Goal: Register for event/course: Register for event/course

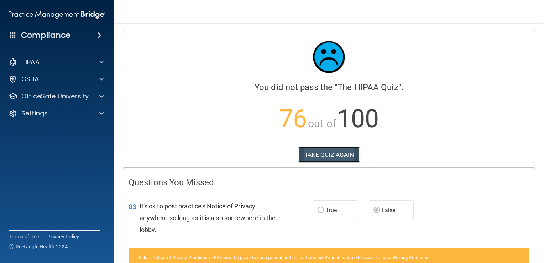
click at [318, 156] on button "TAKE QUIZ AGAIN" at bounding box center [329, 155] width 62 height 16
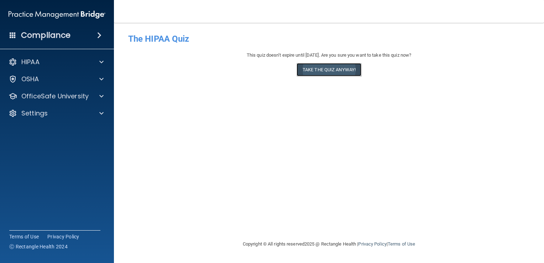
click at [309, 76] on button "Take the quiz anyway!" at bounding box center [329, 69] width 65 height 13
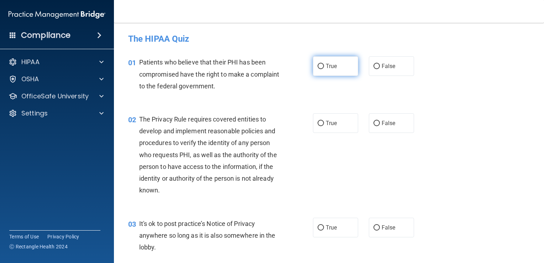
click at [318, 66] on input "True" at bounding box center [321, 66] width 6 height 5
radio input "true"
click at [318, 122] on input "True" at bounding box center [321, 123] width 6 height 5
radio input "true"
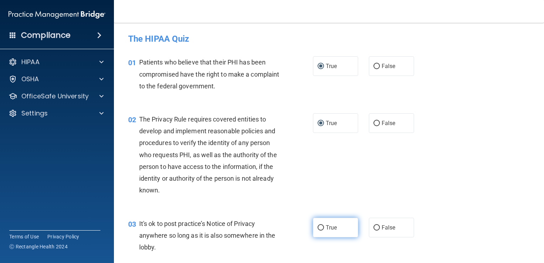
click at [320, 229] on input "True" at bounding box center [321, 227] width 6 height 5
radio input "true"
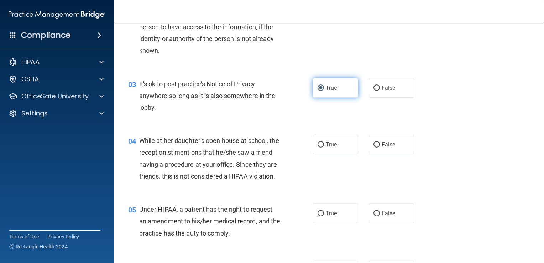
scroll to position [142, 0]
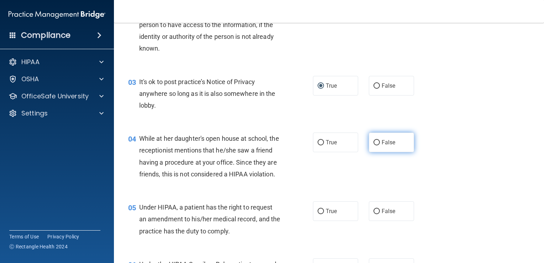
click at [373, 142] on input "False" at bounding box center [376, 142] width 6 height 5
radio input "true"
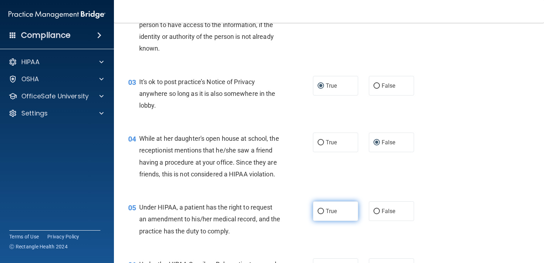
click at [319, 214] on input "True" at bounding box center [321, 211] width 6 height 5
radio input "true"
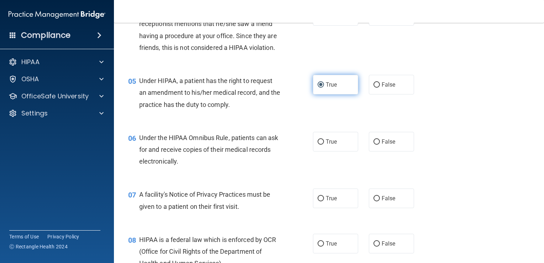
scroll to position [272, 0]
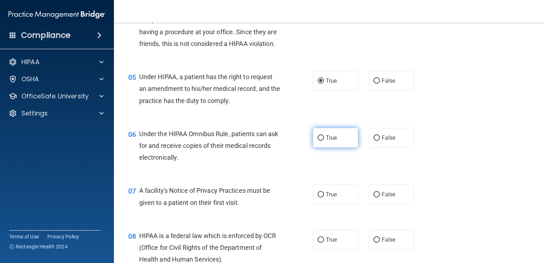
click at [319, 141] on input "True" at bounding box center [321, 137] width 6 height 5
radio input "true"
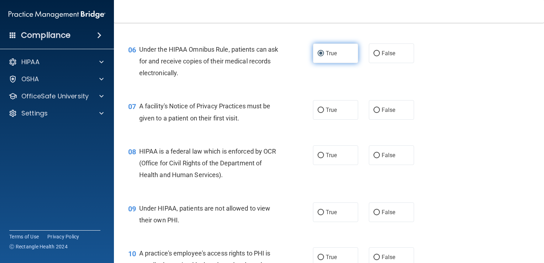
scroll to position [359, 0]
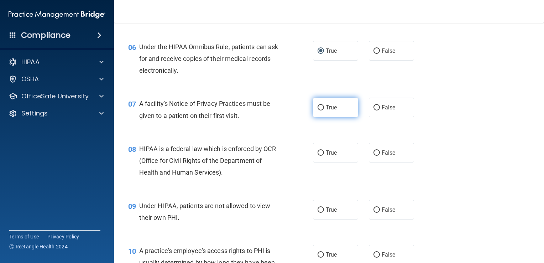
click at [318, 110] on input "True" at bounding box center [321, 107] width 6 height 5
radio input "true"
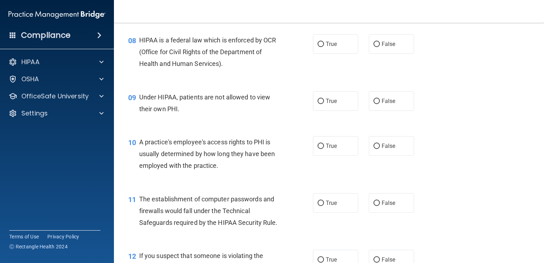
scroll to position [468, 0]
click at [320, 47] on input "True" at bounding box center [321, 43] width 6 height 5
radio input "true"
click at [321, 104] on label "True" at bounding box center [335, 101] width 45 height 20
click at [321, 104] on input "True" at bounding box center [321, 100] width 6 height 5
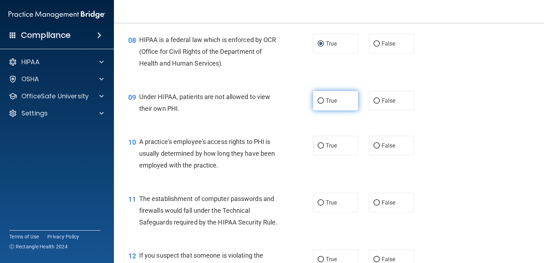
radio input "true"
click at [387, 174] on div "10 A practice's employee's access rights to PHI is usually determined by how lo…" at bounding box center [329, 155] width 412 height 57
click at [328, 206] on span "True" at bounding box center [331, 202] width 11 height 7
click at [324, 205] on input "True" at bounding box center [321, 202] width 6 height 5
radio input "true"
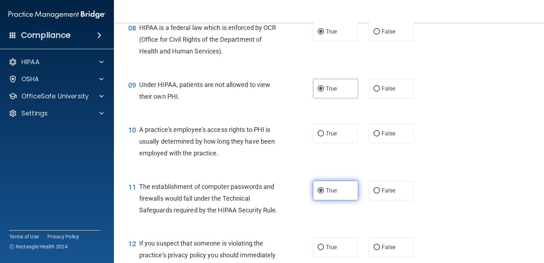
scroll to position [466, 0]
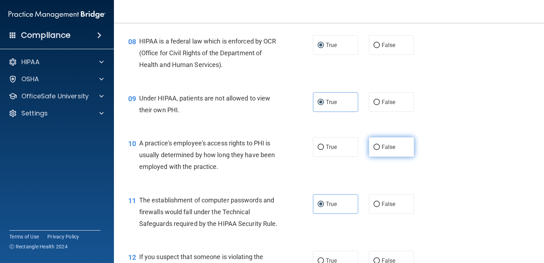
click at [376, 150] on input "False" at bounding box center [376, 147] width 6 height 5
radio input "true"
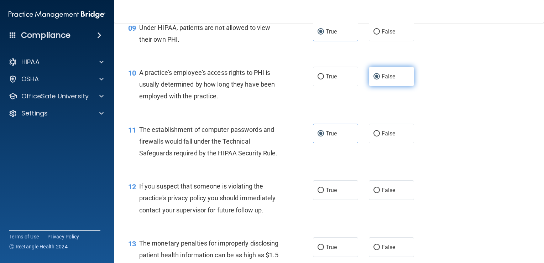
scroll to position [541, 0]
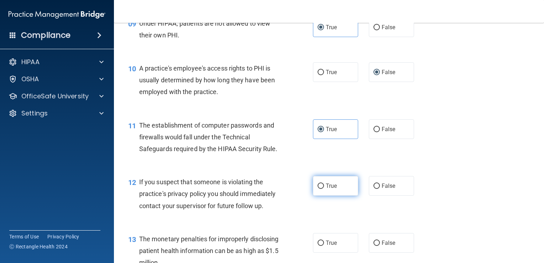
click at [320, 190] on label "True" at bounding box center [335, 186] width 45 height 20
click at [320, 189] on input "True" at bounding box center [321, 185] width 6 height 5
radio input "true"
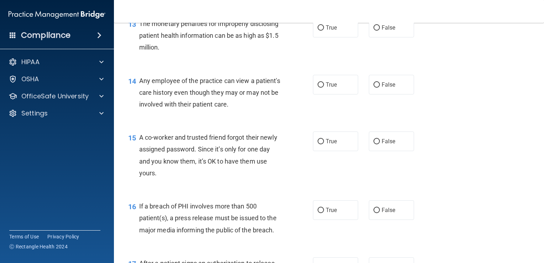
scroll to position [758, 0]
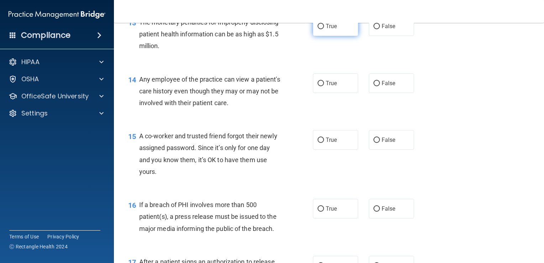
click at [318, 29] on input "True" at bounding box center [321, 26] width 6 height 5
radio input "true"
click at [374, 86] on input "False" at bounding box center [376, 83] width 6 height 5
radio input "true"
click at [384, 143] on span "False" at bounding box center [389, 139] width 14 height 7
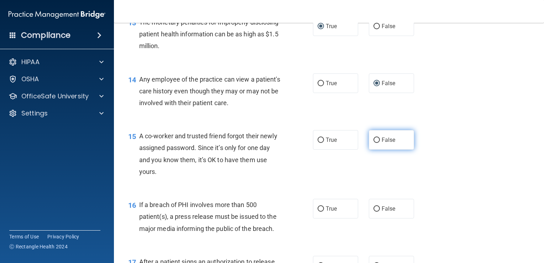
click at [380, 143] on input "False" at bounding box center [376, 139] width 6 height 5
radio input "true"
click at [318, 211] on input "True" at bounding box center [321, 208] width 6 height 5
radio input "true"
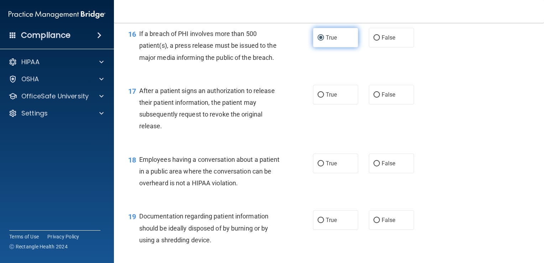
scroll to position [931, 0]
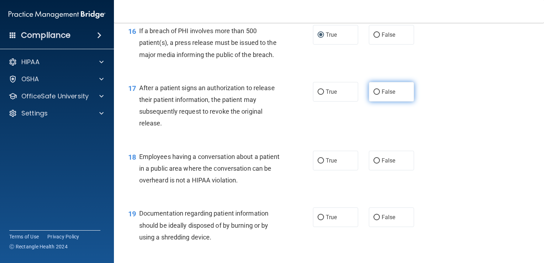
click at [374, 95] on input "False" at bounding box center [376, 91] width 6 height 5
radio input "true"
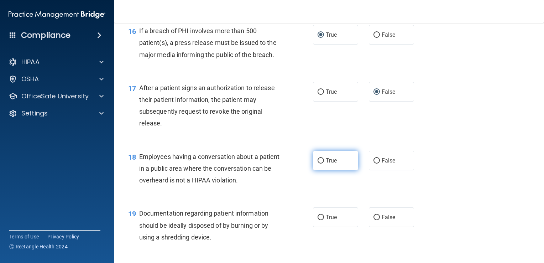
click at [320, 163] on input "True" at bounding box center [321, 160] width 6 height 5
radio input "true"
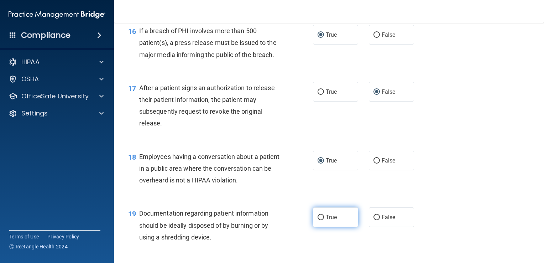
click at [318, 220] on input "True" at bounding box center [321, 217] width 6 height 5
radio input "true"
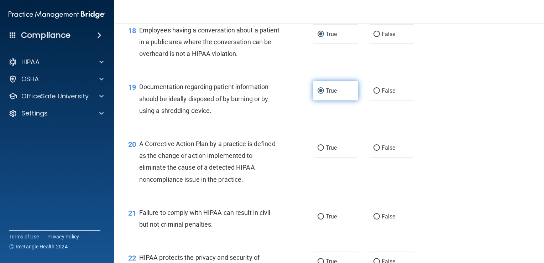
scroll to position [1058, 0]
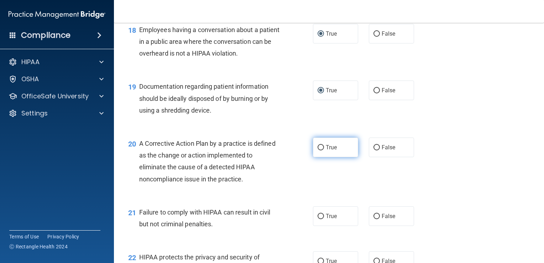
click at [330, 151] on span "True" at bounding box center [331, 147] width 11 height 7
click at [324, 150] on input "True" at bounding box center [321, 147] width 6 height 5
radio input "true"
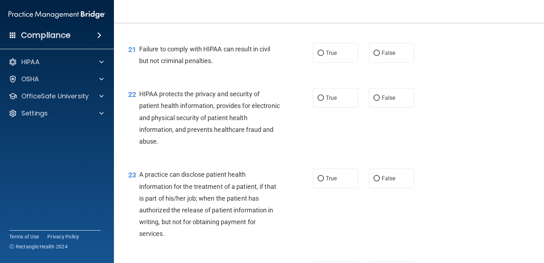
scroll to position [1222, 0]
click at [374, 55] on input "False" at bounding box center [376, 52] width 6 height 5
radio input "true"
click at [318, 100] on input "True" at bounding box center [321, 97] width 6 height 5
radio input "true"
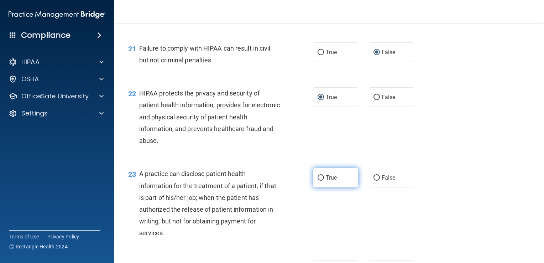
click at [318, 180] on input "True" at bounding box center [321, 177] width 6 height 5
radio input "true"
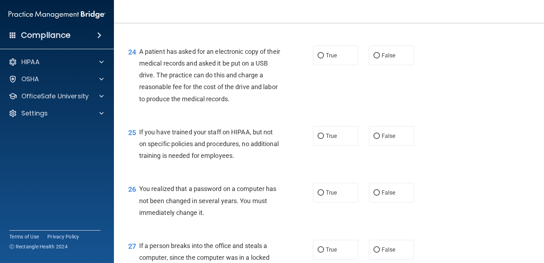
scroll to position [1439, 0]
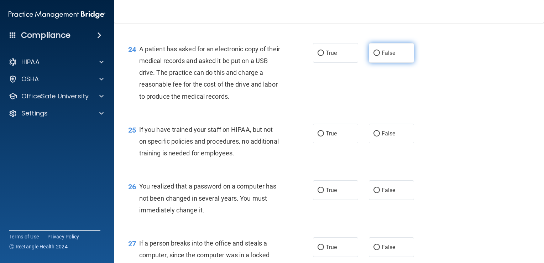
click at [375, 56] on input "False" at bounding box center [376, 53] width 6 height 5
radio input "true"
click at [387, 137] on span "False" at bounding box center [389, 133] width 14 height 7
click at [380, 136] on input "False" at bounding box center [376, 133] width 6 height 5
radio input "true"
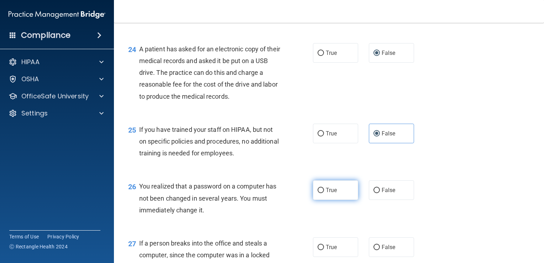
click at [318, 193] on input "True" at bounding box center [321, 190] width 6 height 5
radio input "true"
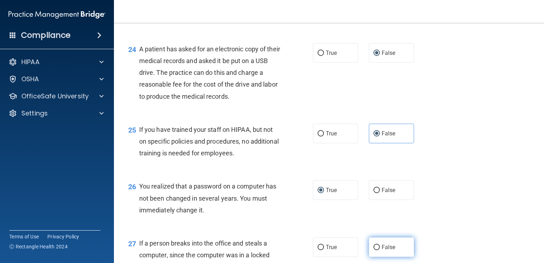
click at [383, 250] on span "False" at bounding box center [389, 246] width 14 height 7
click at [380, 250] on input "False" at bounding box center [376, 247] width 6 height 5
radio input "true"
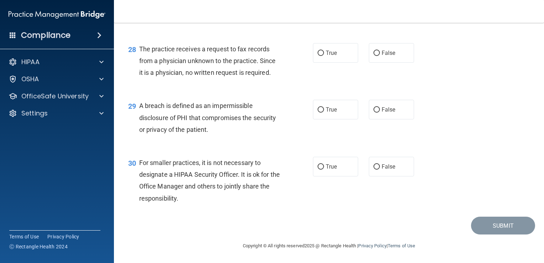
scroll to position [1702, 0]
click at [374, 54] on input "False" at bounding box center [376, 53] width 6 height 5
radio input "true"
click at [318, 110] on input "True" at bounding box center [321, 109] width 6 height 5
radio input "true"
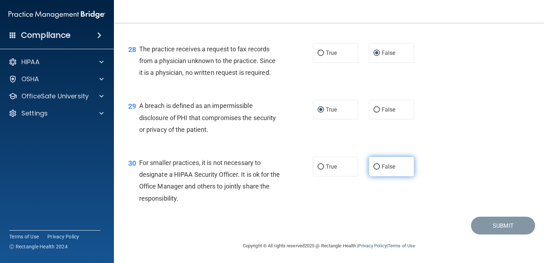
click at [376, 166] on input "False" at bounding box center [376, 166] width 6 height 5
radio input "true"
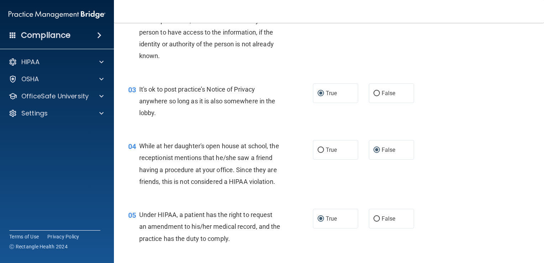
scroll to position [136, 0]
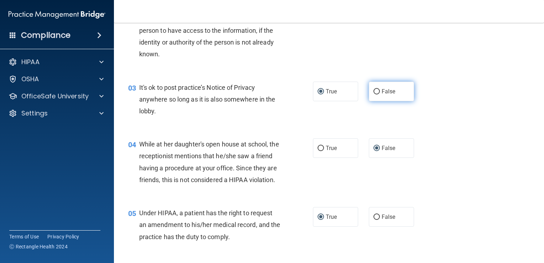
click at [376, 93] on input "False" at bounding box center [376, 91] width 6 height 5
radio input "true"
radio input "false"
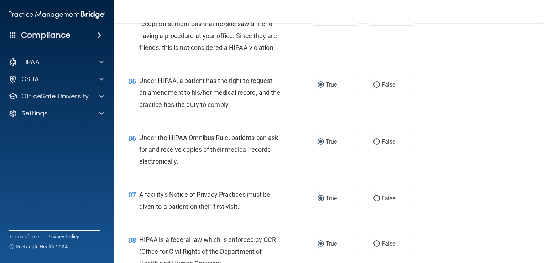
scroll to position [269, 0]
click at [376, 87] on input "False" at bounding box center [376, 84] width 6 height 5
radio input "true"
radio input "false"
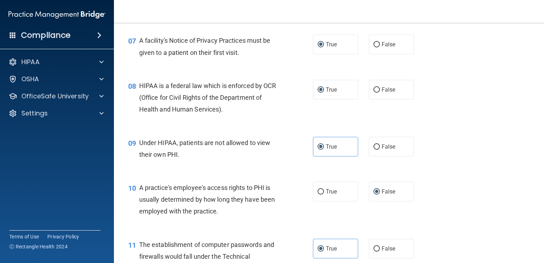
scroll to position [423, 0]
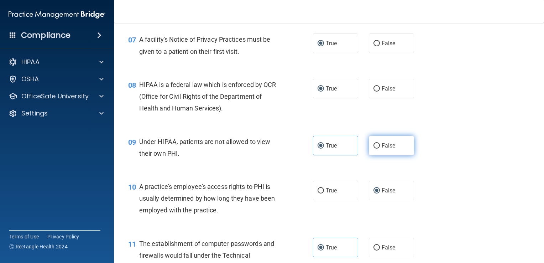
click at [373, 148] on input "False" at bounding box center [376, 145] width 6 height 5
radio input "true"
radio input "false"
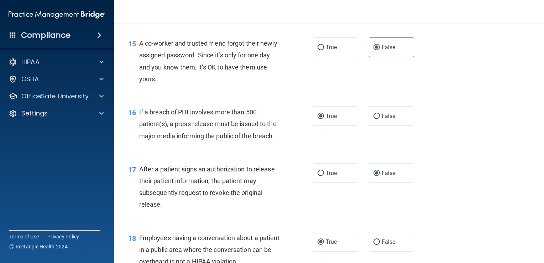
scroll to position [872, 0]
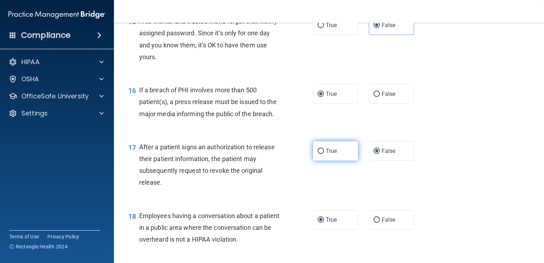
click at [319, 154] on input "True" at bounding box center [321, 150] width 6 height 5
radio input "true"
radio input "false"
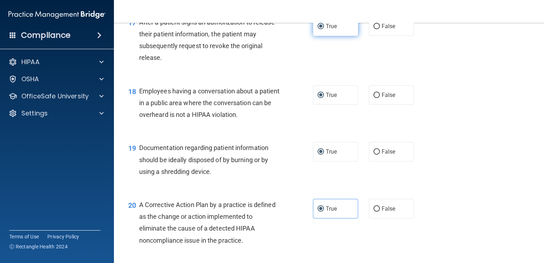
scroll to position [999, 0]
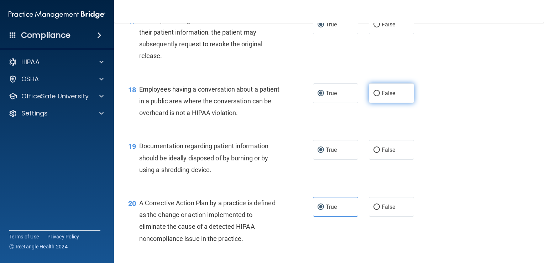
click at [373, 96] on input "False" at bounding box center [376, 93] width 6 height 5
radio input "true"
radio input "false"
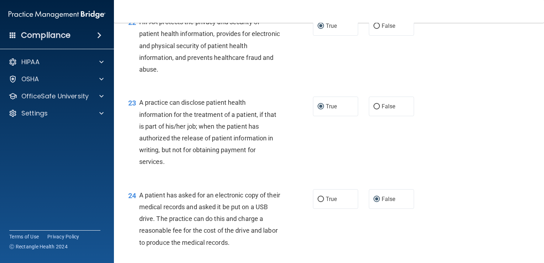
scroll to position [1294, 0]
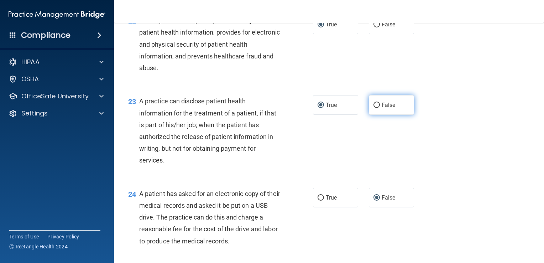
click at [375, 108] on input "False" at bounding box center [376, 105] width 6 height 5
radio input "true"
radio input "false"
click at [318, 200] on input "True" at bounding box center [321, 197] width 6 height 5
radio input "true"
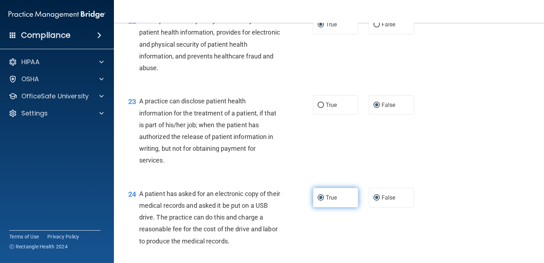
radio input "false"
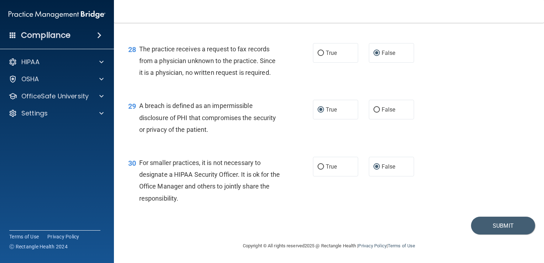
scroll to position [1702, 0]
click at [485, 229] on button "Submit" at bounding box center [503, 225] width 64 height 18
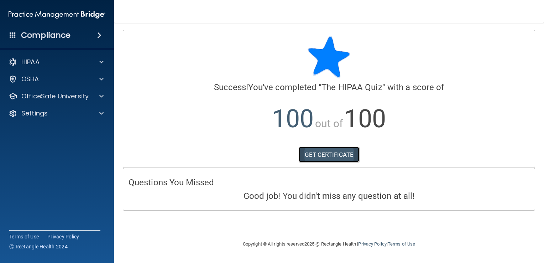
click at [313, 154] on link "GET CERTIFICATE" at bounding box center [329, 155] width 61 height 16
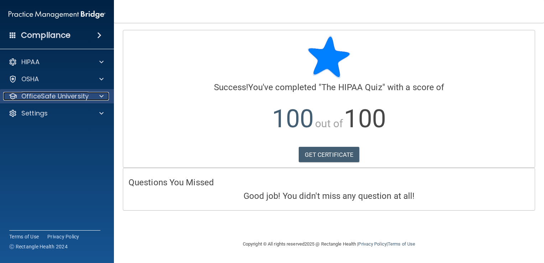
click at [94, 95] on div at bounding box center [100, 96] width 18 height 9
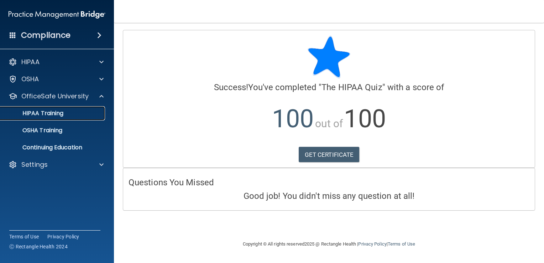
click at [66, 113] on div "HIPAA Training" at bounding box center [53, 113] width 97 height 7
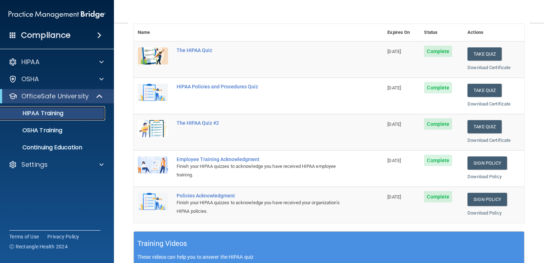
scroll to position [85, 0]
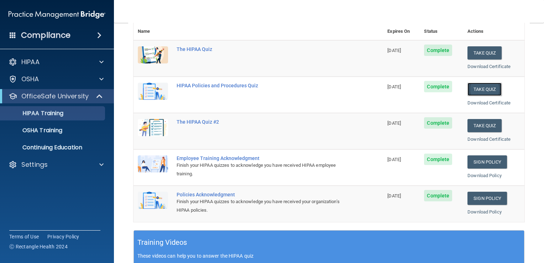
click at [485, 85] on button "Take Quiz" at bounding box center [484, 89] width 34 height 13
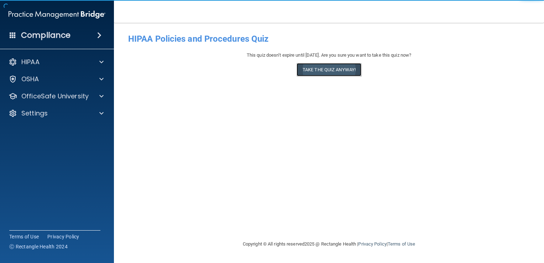
click at [329, 66] on button "Take the quiz anyway!" at bounding box center [329, 69] width 65 height 13
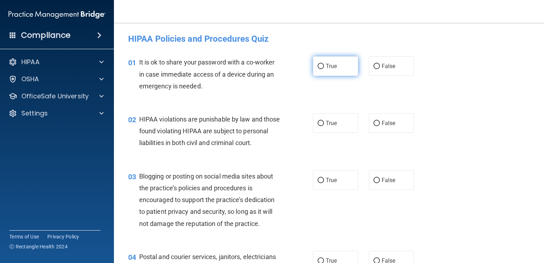
click at [319, 67] on input "True" at bounding box center [321, 66] width 6 height 5
radio input "true"
click at [319, 122] on input "True" at bounding box center [321, 123] width 6 height 5
radio input "true"
click at [323, 190] on label "True" at bounding box center [335, 180] width 45 height 20
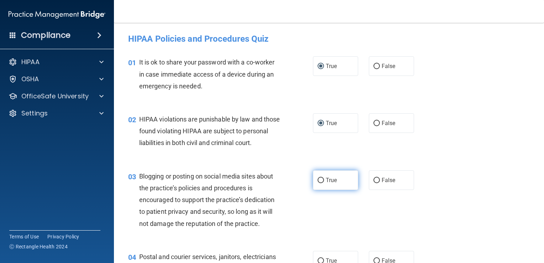
click at [323, 183] on input "True" at bounding box center [321, 180] width 6 height 5
radio input "true"
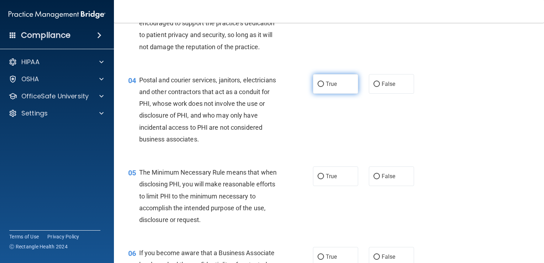
click at [318, 87] on input "True" at bounding box center [321, 84] width 6 height 5
radio input "true"
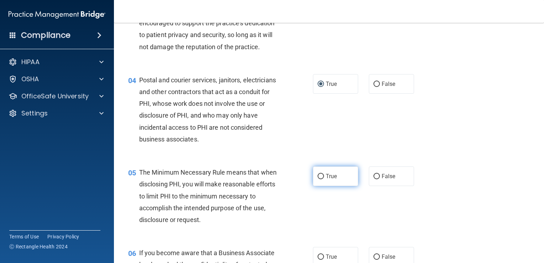
click at [321, 179] on input "True" at bounding box center [321, 176] width 6 height 5
radio input "true"
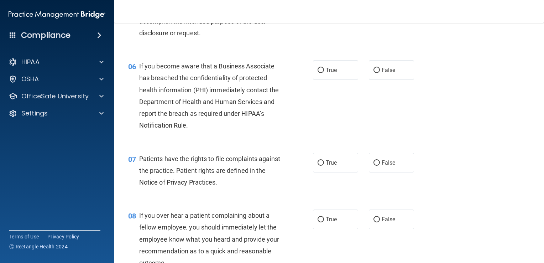
scroll to position [369, 0]
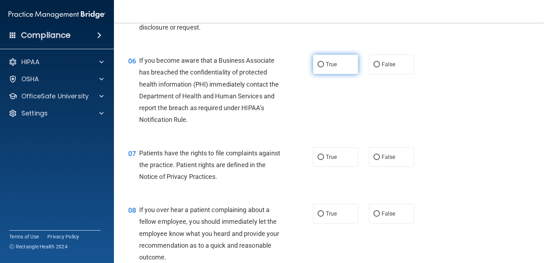
click at [324, 74] on label "True" at bounding box center [335, 64] width 45 height 20
click at [324, 67] on input "True" at bounding box center [321, 64] width 6 height 5
radio input "true"
click at [319, 160] on input "True" at bounding box center [321, 156] width 6 height 5
radio input "true"
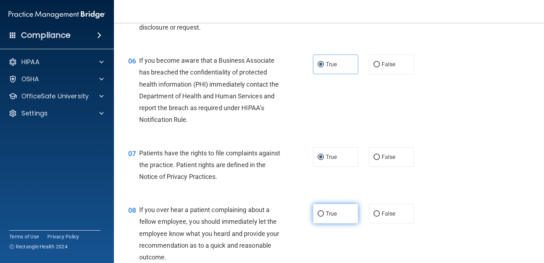
click at [318, 216] on input "True" at bounding box center [321, 213] width 6 height 5
radio input "true"
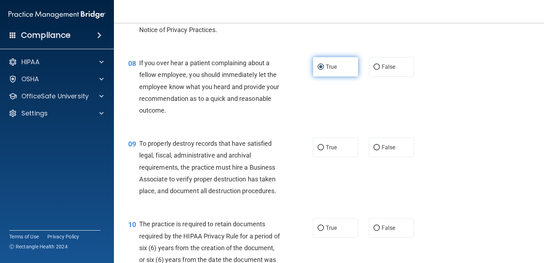
scroll to position [529, 0]
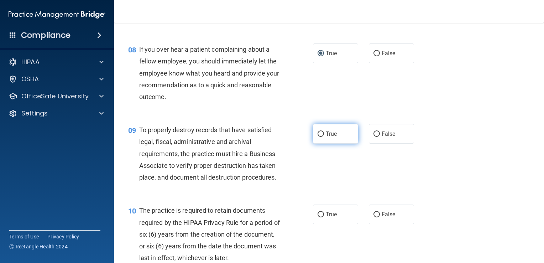
click at [318, 137] on input "True" at bounding box center [321, 133] width 6 height 5
radio input "true"
click at [318, 217] on input "True" at bounding box center [321, 214] width 6 height 5
radio input "true"
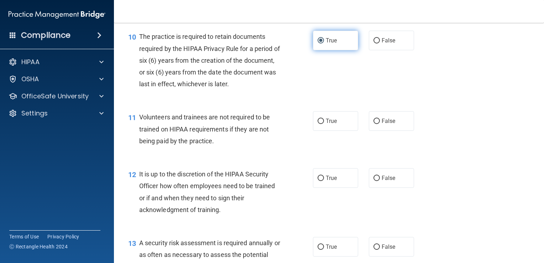
scroll to position [703, 0]
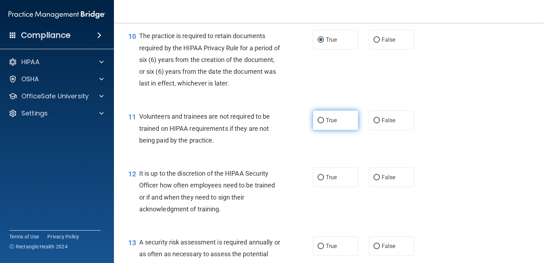
click at [319, 123] on input "True" at bounding box center [321, 120] width 6 height 5
radio input "true"
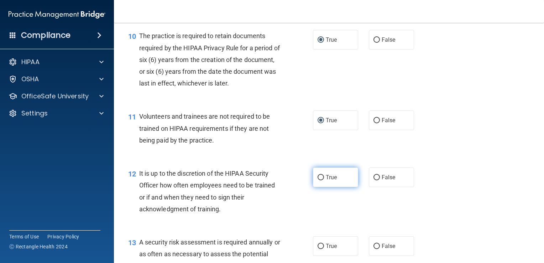
click at [318, 180] on input "True" at bounding box center [321, 177] width 6 height 5
radio input "true"
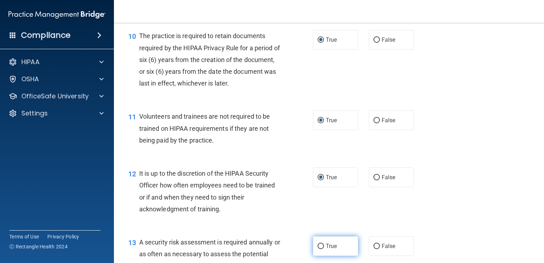
click at [319, 249] on input "True" at bounding box center [321, 245] width 6 height 5
radio input "true"
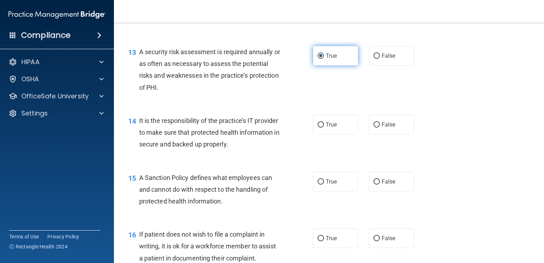
scroll to position [895, 0]
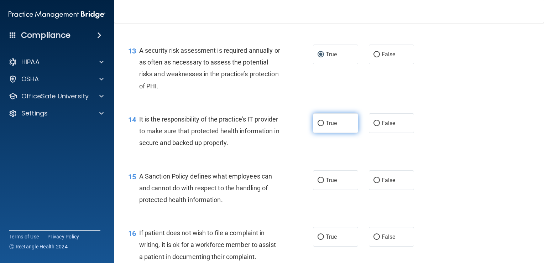
click at [318, 126] on input "True" at bounding box center [321, 123] width 6 height 5
radio input "true"
click at [318, 183] on input "True" at bounding box center [321, 180] width 6 height 5
radio input "true"
click at [318, 240] on input "True" at bounding box center [321, 236] width 6 height 5
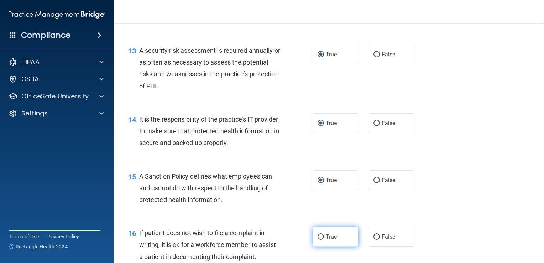
radio input "true"
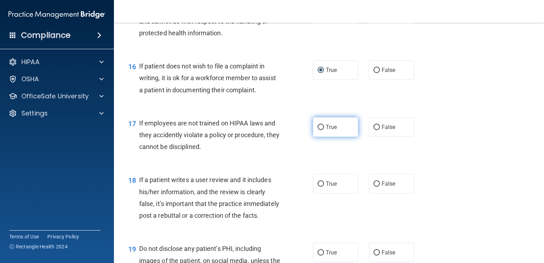
click at [318, 130] on input "True" at bounding box center [321, 127] width 6 height 5
radio input "true"
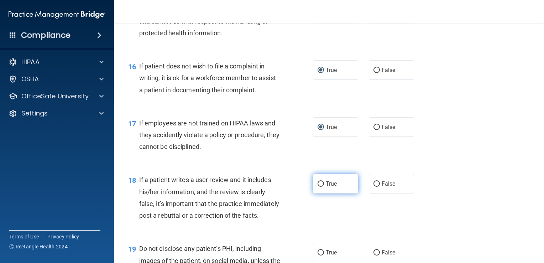
click at [325, 193] on label "True" at bounding box center [335, 184] width 45 height 20
click at [324, 187] on input "True" at bounding box center [321, 183] width 6 height 5
radio input "true"
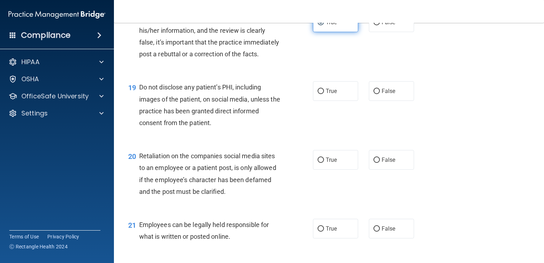
scroll to position [1226, 0]
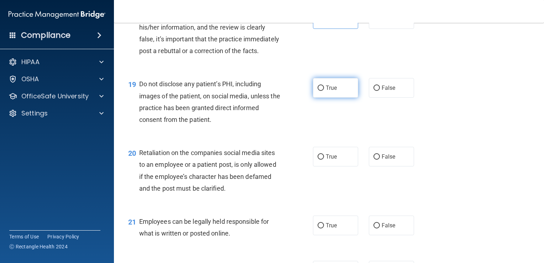
click at [320, 91] on input "True" at bounding box center [321, 87] width 6 height 5
radio input "true"
click at [318, 159] on input "True" at bounding box center [321, 156] width 6 height 5
radio input "true"
click at [318, 228] on input "True" at bounding box center [321, 225] width 6 height 5
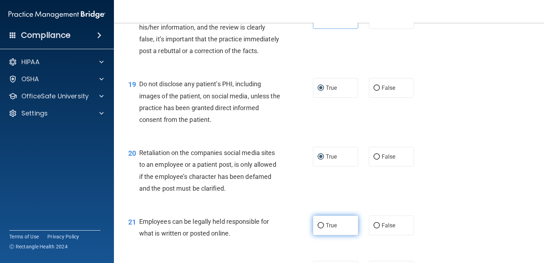
radio input "true"
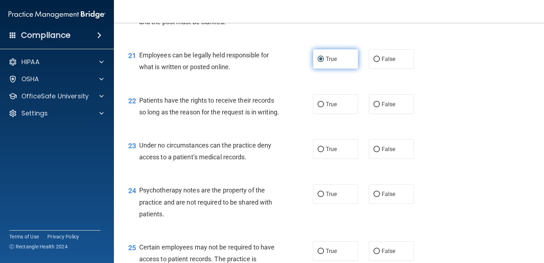
scroll to position [1395, 0]
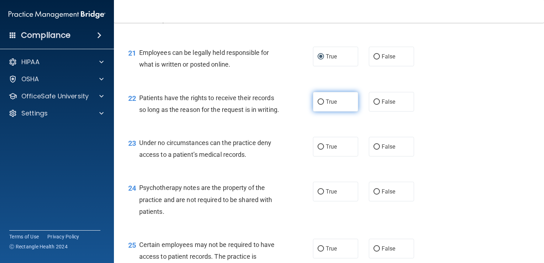
click at [319, 105] on input "True" at bounding box center [321, 101] width 6 height 5
radio input "true"
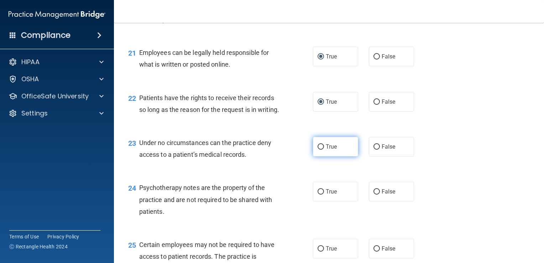
click at [317, 156] on label "True" at bounding box center [335, 147] width 45 height 20
click at [318, 150] on input "True" at bounding box center [321, 146] width 6 height 5
radio input "true"
click at [318, 194] on input "True" at bounding box center [321, 191] width 6 height 5
radio input "true"
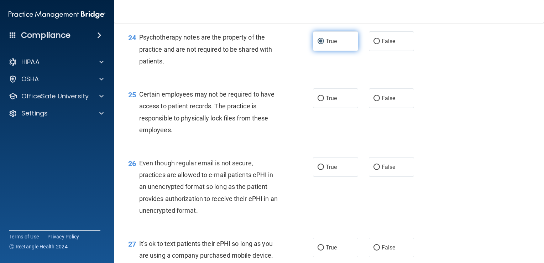
scroll to position [1545, 0]
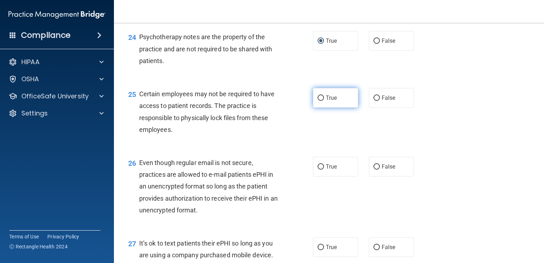
click at [319, 101] on input "True" at bounding box center [321, 97] width 6 height 5
radio input "true"
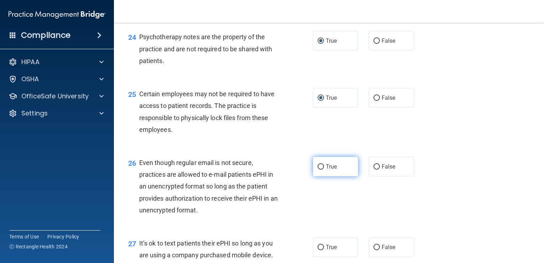
click at [318, 169] on input "True" at bounding box center [321, 166] width 6 height 5
radio input "true"
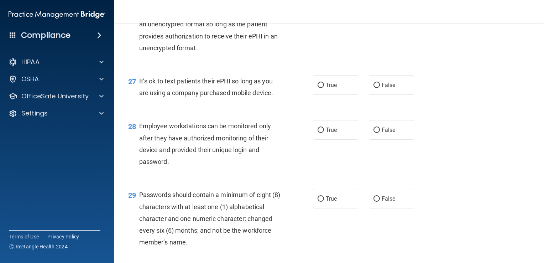
scroll to position [1708, 0]
click at [319, 88] on input "True" at bounding box center [321, 84] width 6 height 5
radio input "true"
click at [319, 132] on input "True" at bounding box center [321, 129] width 6 height 5
radio input "true"
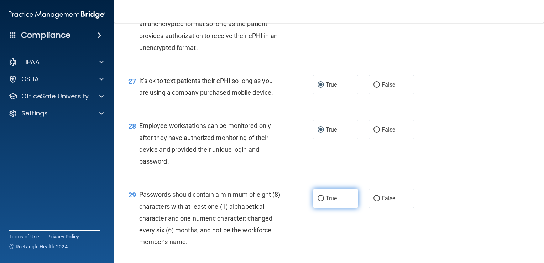
click at [318, 201] on input "True" at bounding box center [321, 198] width 6 height 5
radio input "true"
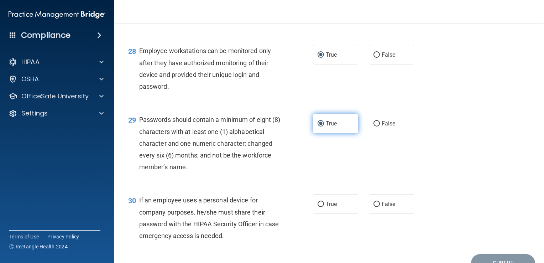
scroll to position [1855, 0]
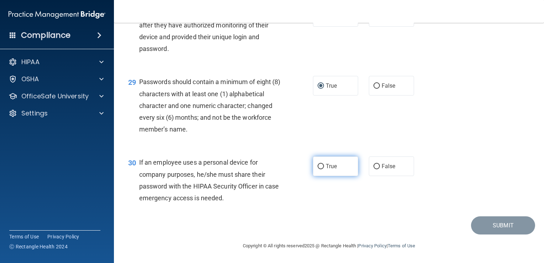
click at [318, 168] on input "True" at bounding box center [321, 166] width 6 height 5
radio input "true"
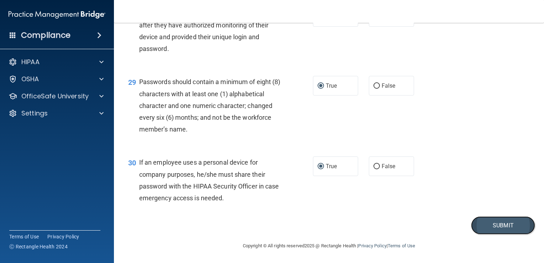
click at [487, 225] on button "Submit" at bounding box center [503, 225] width 64 height 18
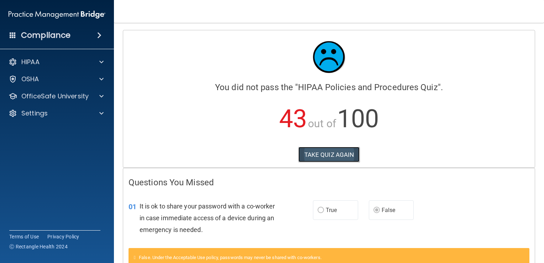
click at [318, 161] on button "TAKE QUIZ AGAIN" at bounding box center [329, 155] width 62 height 16
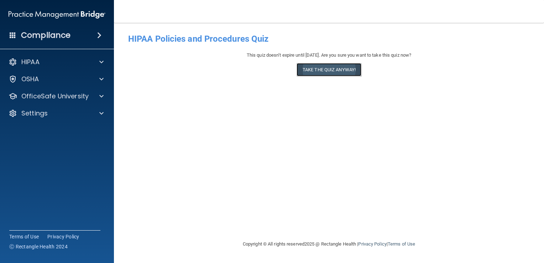
click at [317, 70] on button "Take the quiz anyway!" at bounding box center [329, 69] width 65 height 13
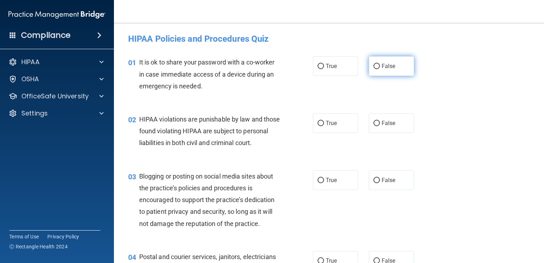
click at [374, 65] on input "False" at bounding box center [376, 66] width 6 height 5
radio input "true"
click at [318, 125] on input "True" at bounding box center [321, 123] width 6 height 5
radio input "true"
click at [384, 190] on label "False" at bounding box center [391, 180] width 45 height 20
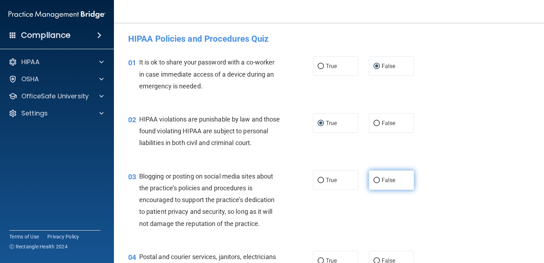
click at [380, 183] on input "False" at bounding box center [376, 180] width 6 height 5
radio input "true"
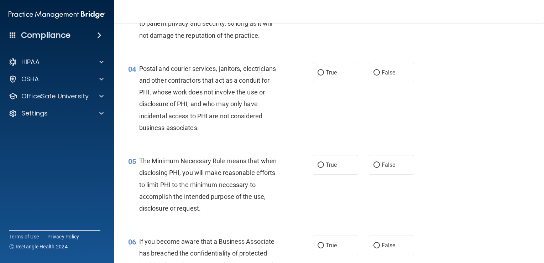
scroll to position [195, 0]
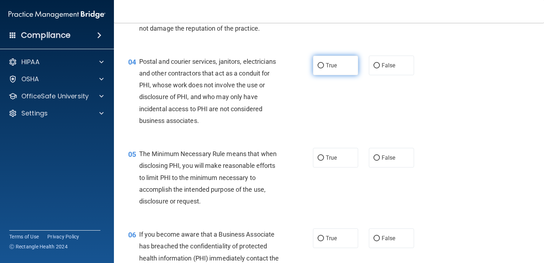
click at [318, 68] on input "True" at bounding box center [321, 65] width 6 height 5
radio input "true"
click at [318, 161] on input "True" at bounding box center [321, 157] width 6 height 5
radio input "true"
click at [384, 248] on label "False" at bounding box center [391, 238] width 45 height 20
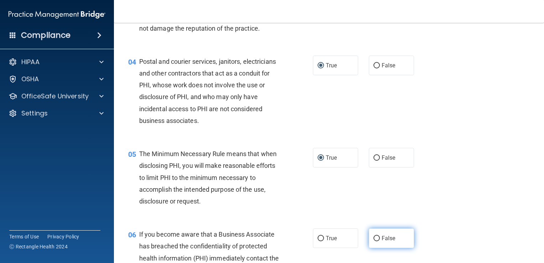
click at [380, 241] on input "False" at bounding box center [376, 238] width 6 height 5
radio input "true"
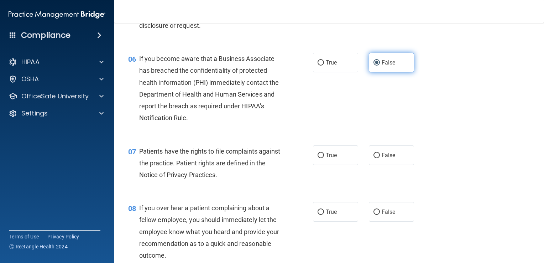
scroll to position [371, 0]
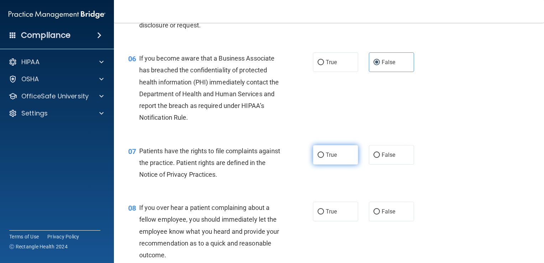
click at [318, 158] on input "True" at bounding box center [321, 154] width 6 height 5
radio input "true"
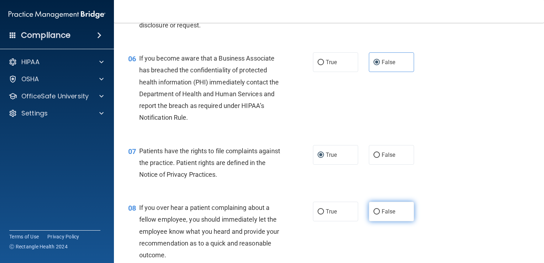
click at [379, 221] on label "False" at bounding box center [391, 211] width 45 height 20
click at [379, 214] on input "False" at bounding box center [376, 211] width 6 height 5
radio input "true"
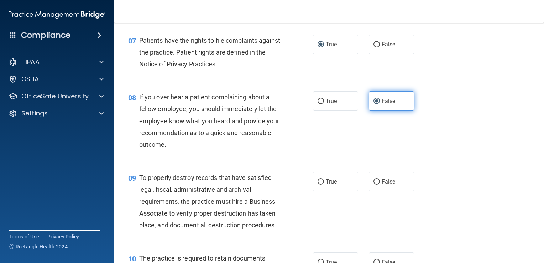
scroll to position [503, 0]
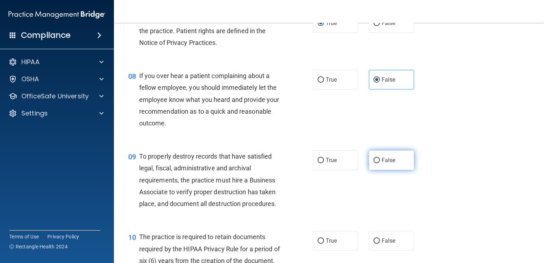
click at [375, 163] on input "False" at bounding box center [376, 160] width 6 height 5
radio input "true"
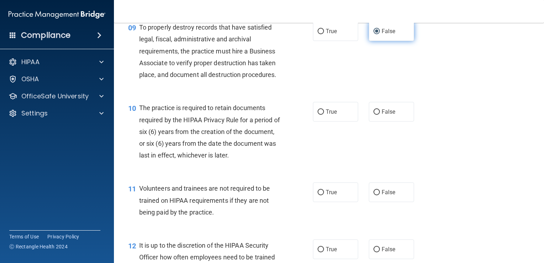
scroll to position [640, 0]
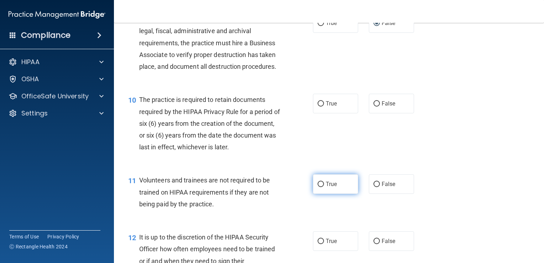
click at [318, 187] on input "True" at bounding box center [321, 184] width 6 height 5
radio input "true"
click at [318, 187] on input "True" at bounding box center [321, 184] width 6 height 5
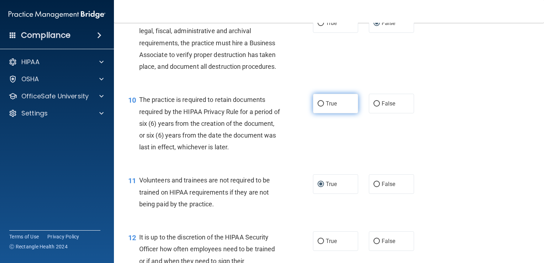
click at [321, 106] on input "True" at bounding box center [321, 103] width 6 height 5
radio input "true"
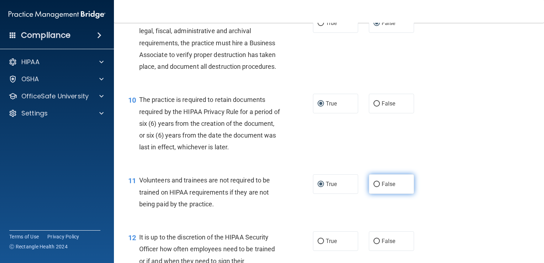
click at [376, 187] on input "False" at bounding box center [376, 184] width 6 height 5
radio input "true"
radio input "false"
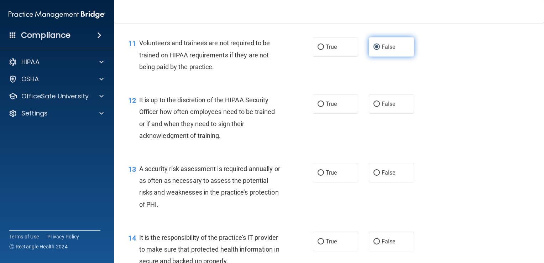
scroll to position [778, 0]
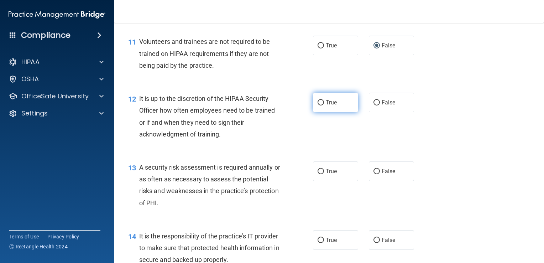
click at [318, 105] on input "True" at bounding box center [321, 102] width 6 height 5
radio input "true"
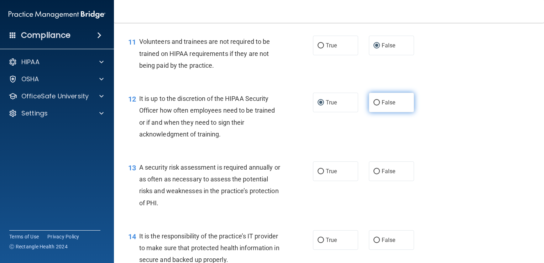
click at [374, 105] on input "False" at bounding box center [376, 102] width 6 height 5
radio input "true"
radio input "false"
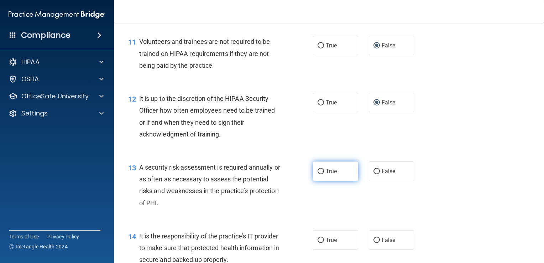
click at [318, 174] on input "True" at bounding box center [321, 171] width 6 height 5
radio input "true"
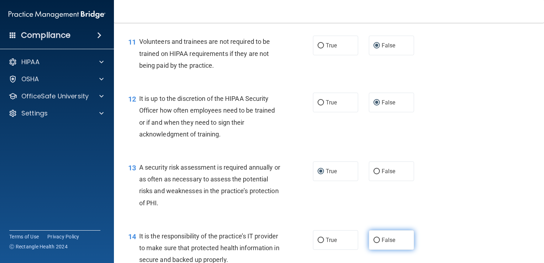
click at [373, 243] on input "False" at bounding box center [376, 239] width 6 height 5
radio input "true"
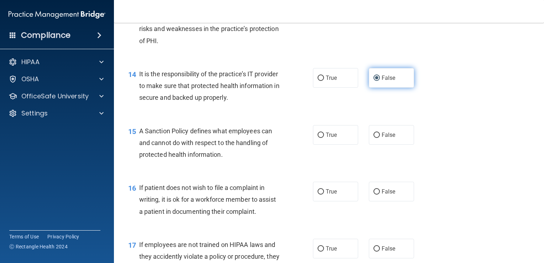
scroll to position [942, 0]
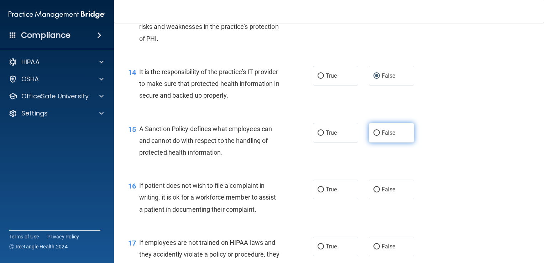
click at [374, 136] on input "False" at bounding box center [376, 132] width 6 height 5
radio input "true"
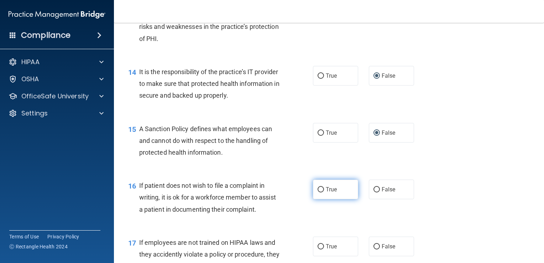
click at [318, 192] on input "True" at bounding box center [321, 189] width 6 height 5
radio input "true"
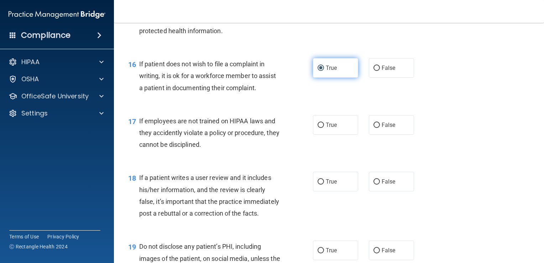
scroll to position [1067, 0]
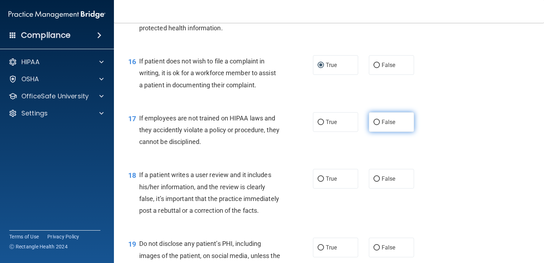
click at [374, 125] on input "False" at bounding box center [376, 122] width 6 height 5
radio input "true"
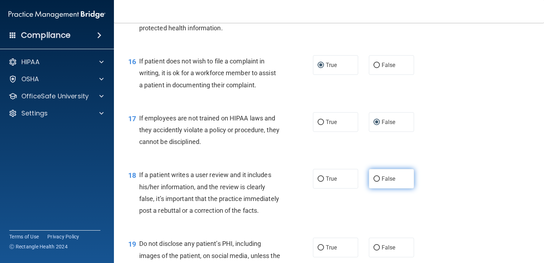
click at [373, 182] on input "False" at bounding box center [376, 178] width 6 height 5
radio input "true"
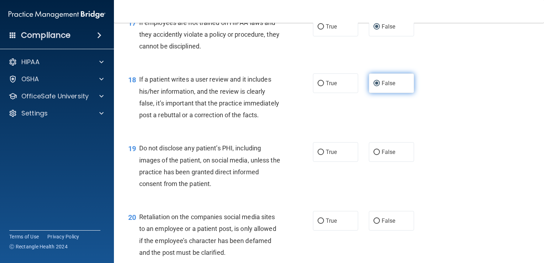
scroll to position [1179, 0]
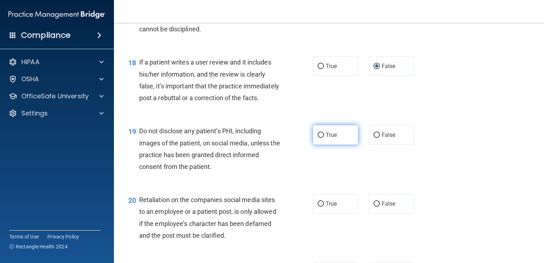
click at [318, 138] on input "True" at bounding box center [321, 134] width 6 height 5
radio input "true"
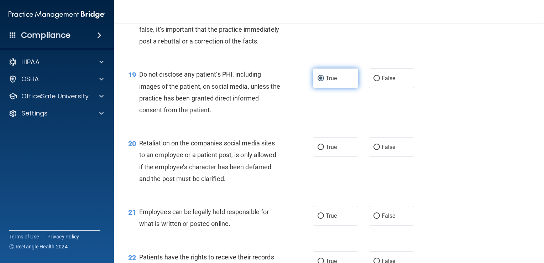
scroll to position [1257, 0]
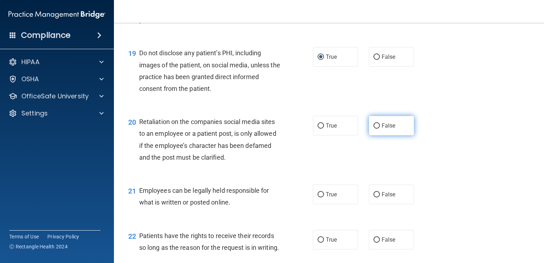
click at [382, 129] on span "False" at bounding box center [389, 125] width 14 height 7
click at [380, 129] on input "False" at bounding box center [376, 125] width 6 height 5
radio input "true"
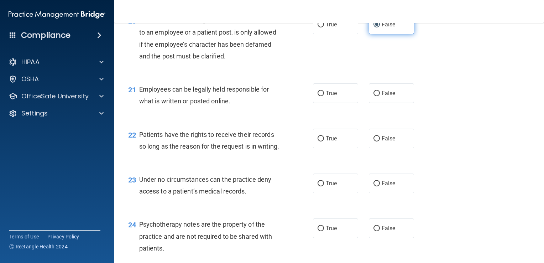
scroll to position [1360, 0]
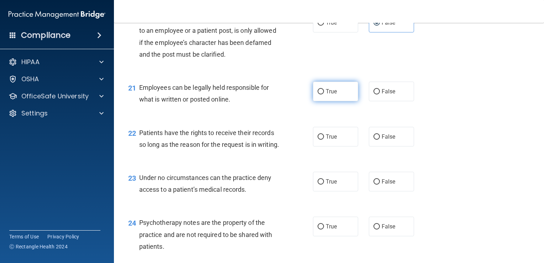
click at [319, 94] on input "True" at bounding box center [321, 91] width 6 height 5
radio input "true"
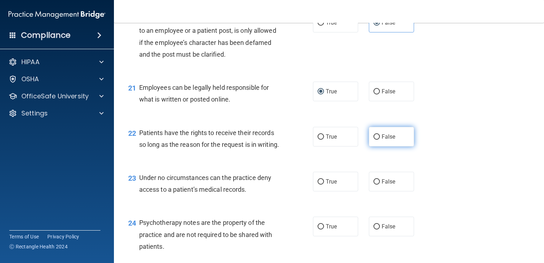
click at [386, 146] on label "False" at bounding box center [391, 137] width 45 height 20
click at [380, 140] on input "False" at bounding box center [376, 136] width 6 height 5
radio input "true"
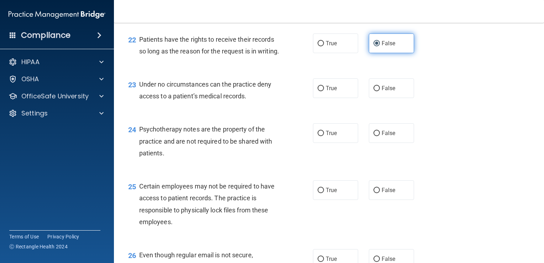
scroll to position [1457, 0]
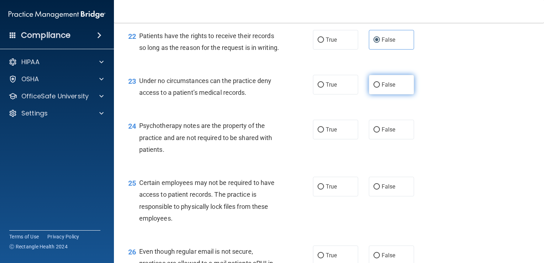
click at [376, 88] on input "False" at bounding box center [376, 84] width 6 height 5
radio input "true"
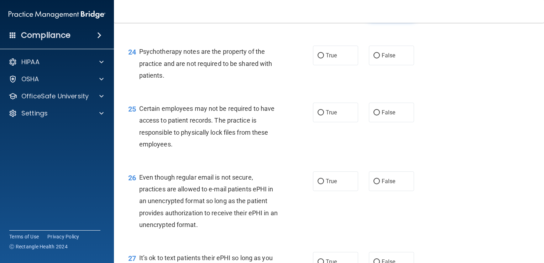
scroll to position [1531, 0]
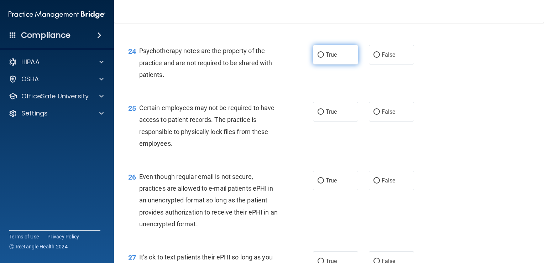
click at [319, 58] on input "True" at bounding box center [321, 54] width 6 height 5
radio input "true"
click at [318, 115] on input "True" at bounding box center [321, 111] width 6 height 5
radio input "true"
click at [318, 183] on input "True" at bounding box center [321, 180] width 6 height 5
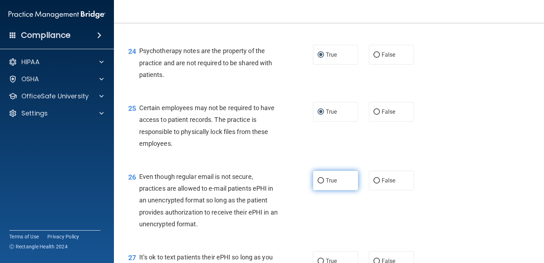
radio input "true"
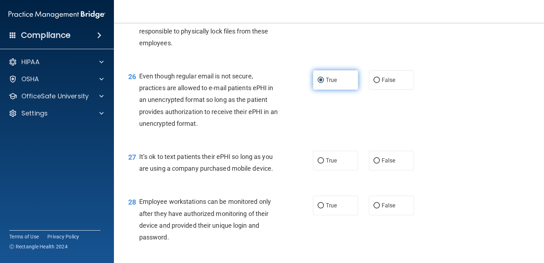
scroll to position [1633, 0]
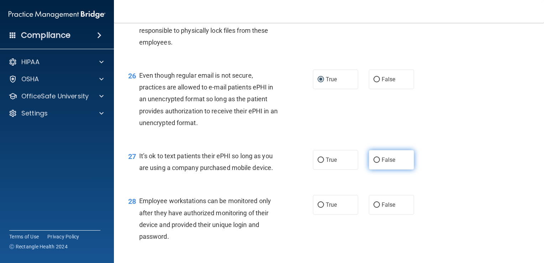
click at [386, 163] on span "False" at bounding box center [389, 159] width 14 height 7
click at [380, 163] on input "False" at bounding box center [376, 159] width 6 height 5
radio input "true"
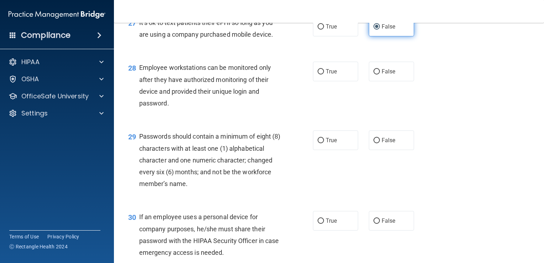
scroll to position [1768, 0]
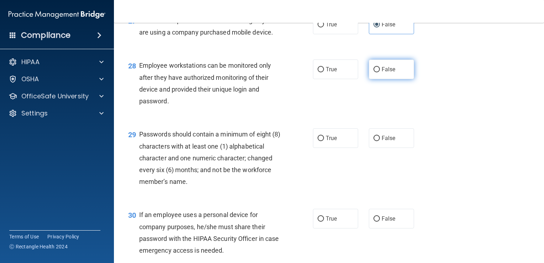
click at [382, 79] on label "False" at bounding box center [391, 69] width 45 height 20
click at [380, 72] on input "False" at bounding box center [376, 69] width 6 height 5
radio input "true"
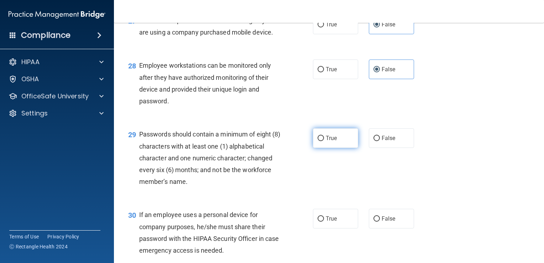
click at [318, 141] on input "True" at bounding box center [321, 138] width 6 height 5
radio input "true"
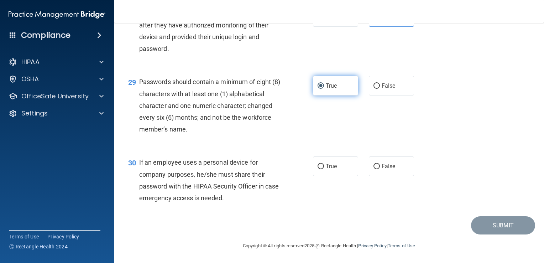
scroll to position [1842, 0]
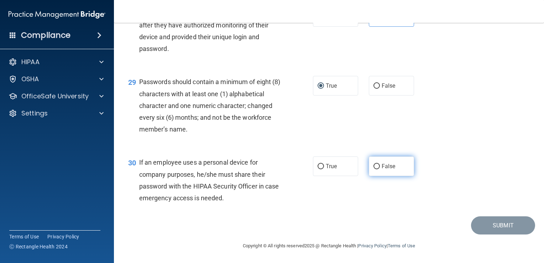
click at [376, 169] on input "False" at bounding box center [376, 166] width 6 height 5
radio input "true"
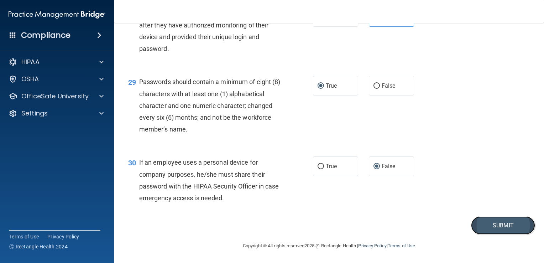
click at [484, 232] on button "Submit" at bounding box center [503, 225] width 64 height 18
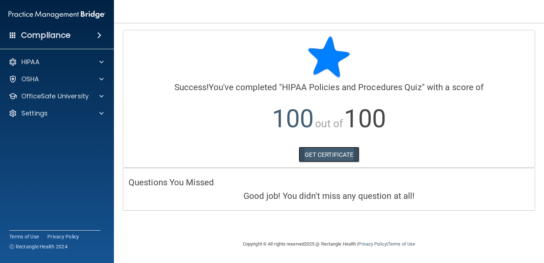
click at [325, 155] on link "GET CERTIFICATE" at bounding box center [329, 155] width 61 height 16
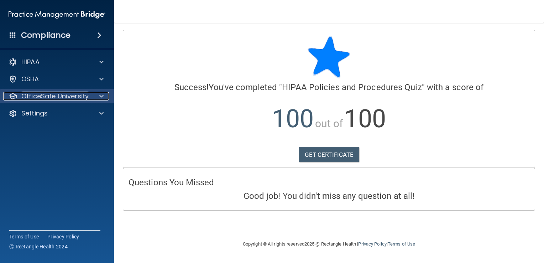
click at [89, 94] on div "OfficeSafe University" at bounding box center [47, 96] width 88 height 9
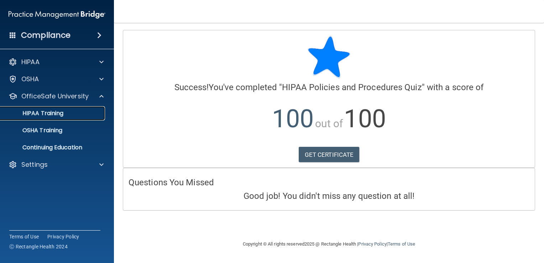
click at [73, 117] on link "HIPAA Training" at bounding box center [49, 113] width 112 height 14
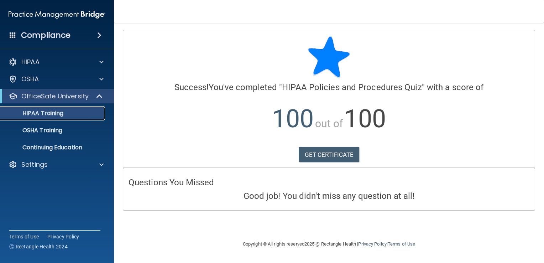
click at [73, 117] on link "HIPAA Training" at bounding box center [49, 113] width 112 height 14
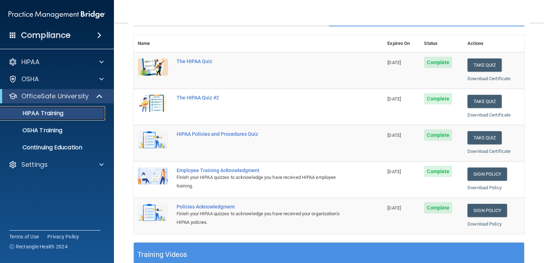
scroll to position [78, 0]
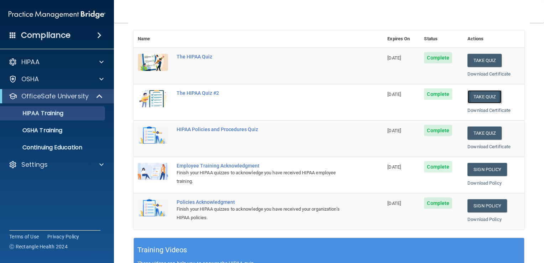
click at [475, 96] on button "Take Quiz" at bounding box center [484, 96] width 34 height 13
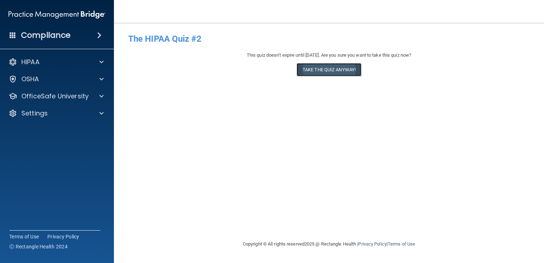
click at [339, 75] on button "Take the quiz anyway!" at bounding box center [329, 69] width 65 height 13
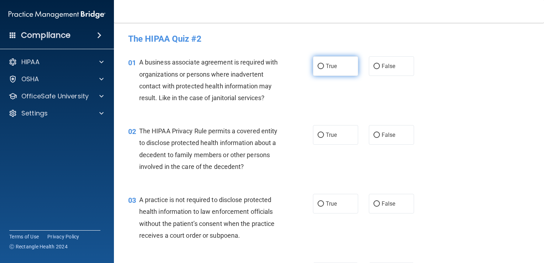
click at [330, 73] on label "True" at bounding box center [335, 66] width 45 height 20
click at [324, 69] on input "True" at bounding box center [321, 66] width 6 height 5
radio input "true"
click at [329, 142] on label "True" at bounding box center [335, 135] width 45 height 20
click at [324, 138] on input "True" at bounding box center [321, 134] width 6 height 5
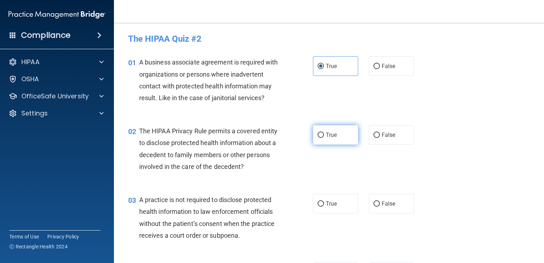
radio input "true"
click at [318, 204] on input "True" at bounding box center [321, 203] width 6 height 5
radio input "true"
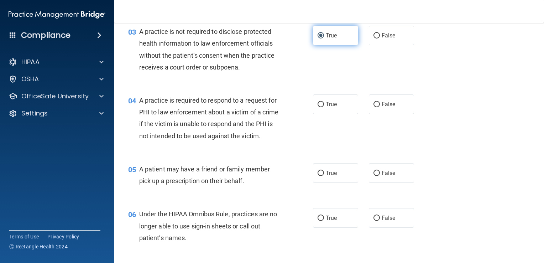
scroll to position [174, 0]
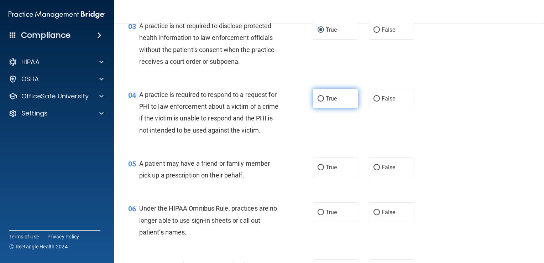
click at [318, 96] on input "True" at bounding box center [321, 98] width 6 height 5
radio input "true"
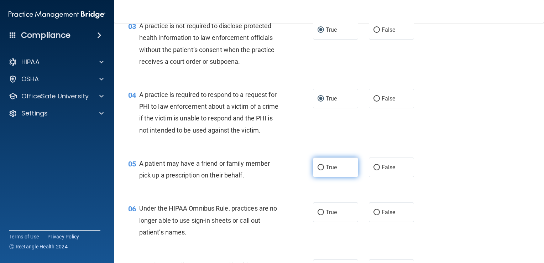
click at [328, 171] on span "True" at bounding box center [331, 167] width 11 height 7
click at [324, 170] on input "True" at bounding box center [321, 167] width 6 height 5
radio input "true"
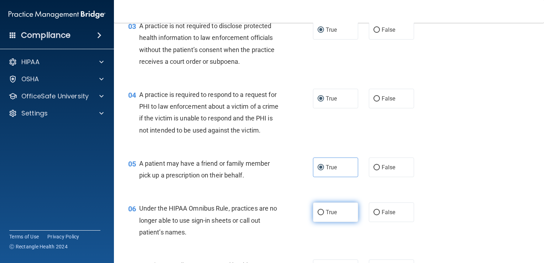
click at [318, 215] on input "True" at bounding box center [321, 212] width 6 height 5
radio input "true"
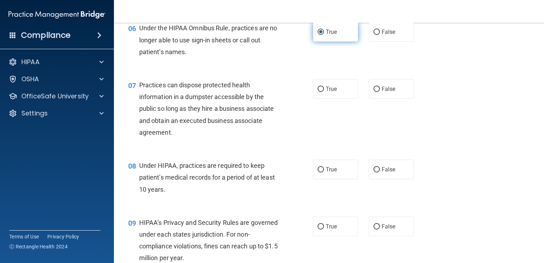
scroll to position [357, 0]
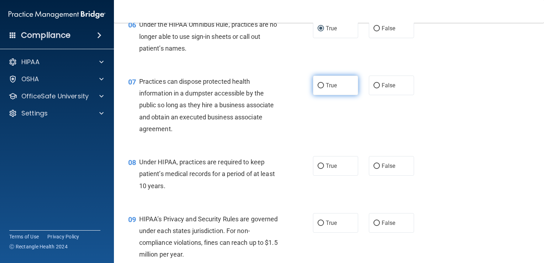
click at [320, 88] on input "True" at bounding box center [321, 85] width 6 height 5
radio input "true"
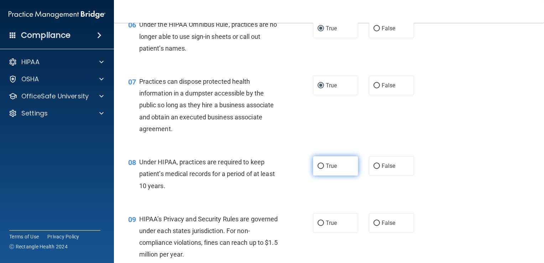
click at [320, 169] on input "True" at bounding box center [321, 165] width 6 height 5
radio input "true"
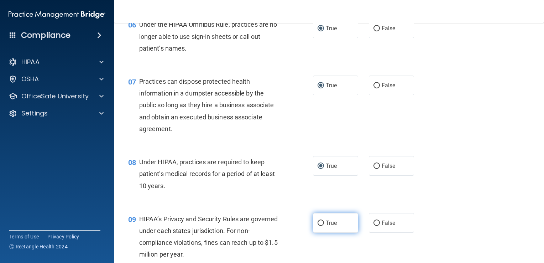
click at [318, 226] on input "True" at bounding box center [321, 222] width 6 height 5
radio input "true"
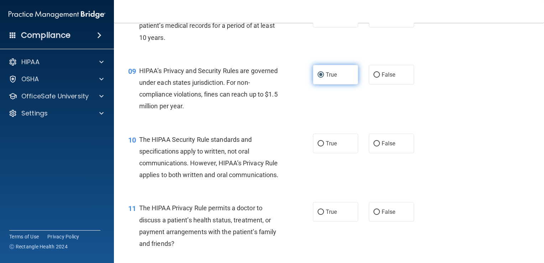
scroll to position [533, 0]
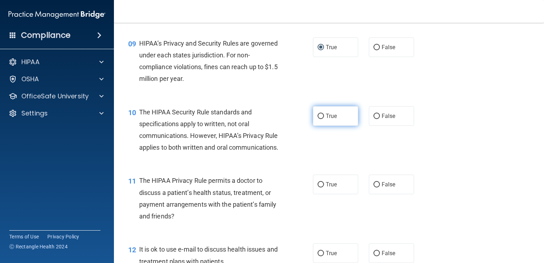
click at [318, 119] on input "True" at bounding box center [321, 116] width 6 height 5
radio input "true"
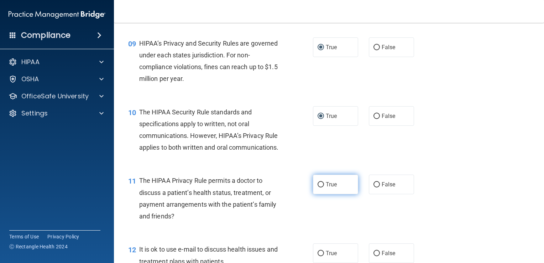
click at [328, 194] on label "True" at bounding box center [335, 184] width 45 height 20
click at [324, 187] on input "True" at bounding box center [321, 184] width 6 height 5
radio input "true"
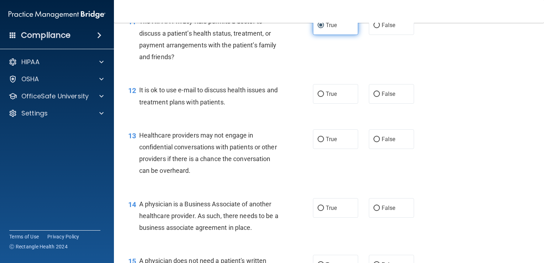
scroll to position [692, 0]
click at [318, 96] on input "True" at bounding box center [321, 93] width 6 height 5
radio input "true"
click at [318, 142] on input "True" at bounding box center [321, 138] width 6 height 5
radio input "true"
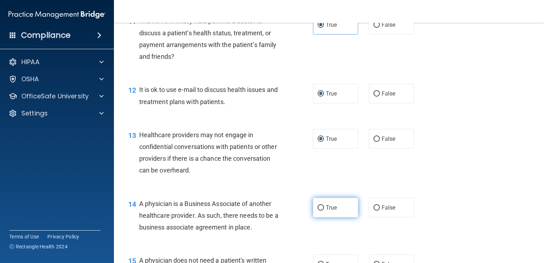
click at [318, 210] on input "True" at bounding box center [321, 207] width 6 height 5
radio input "true"
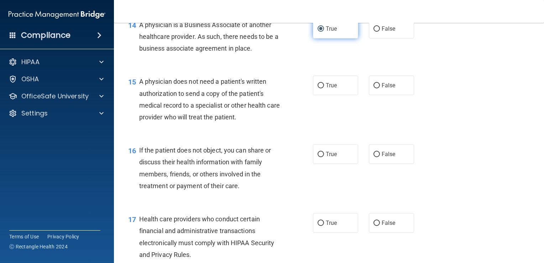
scroll to position [874, 0]
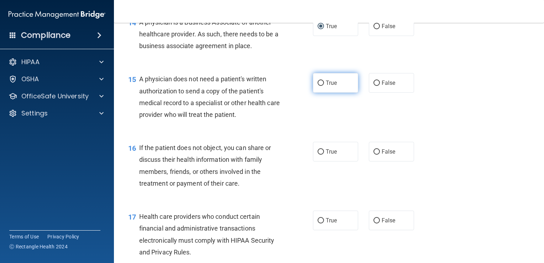
click at [318, 86] on input "True" at bounding box center [321, 82] width 6 height 5
radio input "true"
click at [320, 154] on input "True" at bounding box center [321, 151] width 6 height 5
radio input "true"
click at [318, 223] on input "True" at bounding box center [321, 220] width 6 height 5
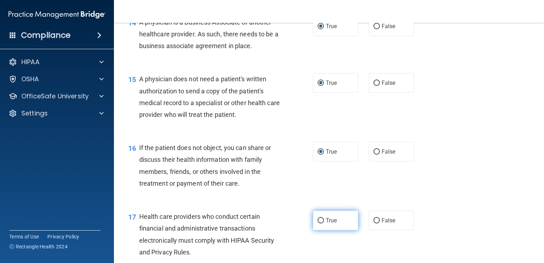
radio input "true"
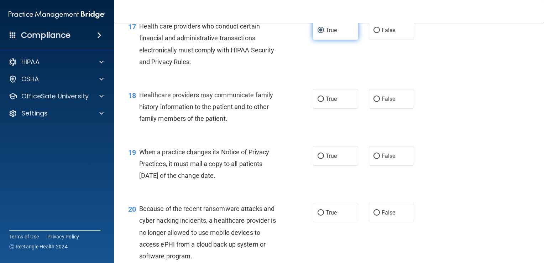
scroll to position [1065, 0]
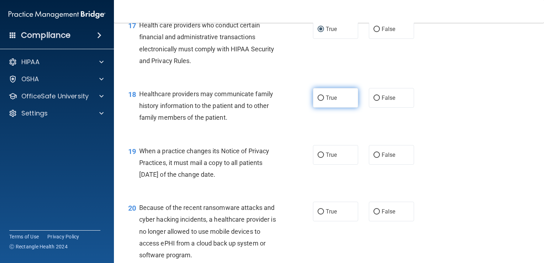
click at [318, 101] on input "True" at bounding box center [321, 97] width 6 height 5
radio input "true"
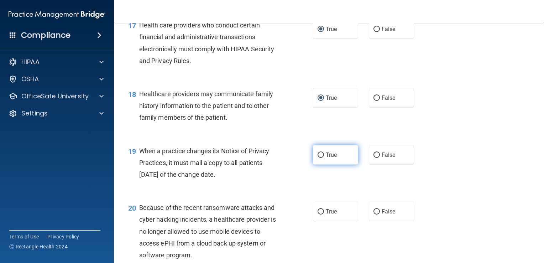
click at [318, 158] on input "True" at bounding box center [321, 154] width 6 height 5
radio input "true"
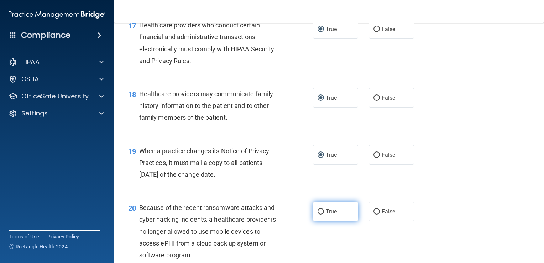
click at [318, 214] on input "True" at bounding box center [321, 211] width 6 height 5
radio input "true"
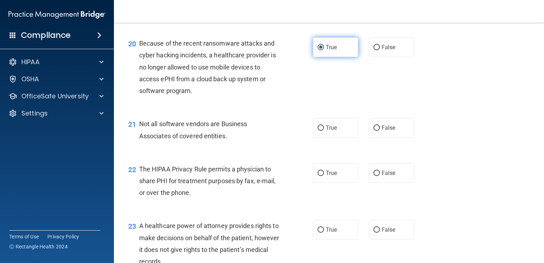
scroll to position [1230, 0]
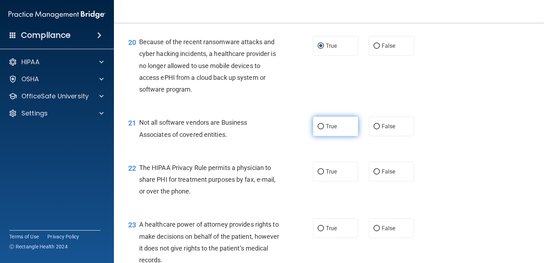
click at [318, 129] on input "True" at bounding box center [321, 126] width 6 height 5
radio input "true"
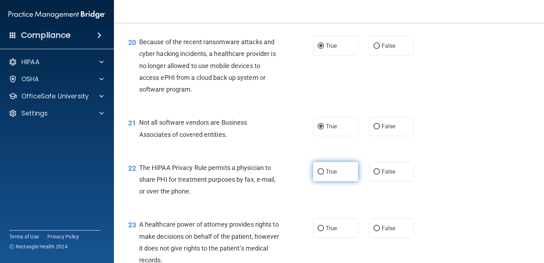
click at [317, 181] on label "True" at bounding box center [335, 172] width 45 height 20
click at [318, 174] on input "True" at bounding box center [321, 171] width 6 height 5
radio input "true"
click at [303, 248] on div "23 A healthcare power of attorney provides rights to make decisions on behalf o…" at bounding box center [220, 243] width 206 height 51
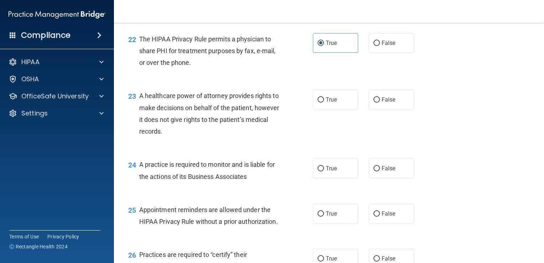
scroll to position [1360, 0]
click at [319, 101] on input "True" at bounding box center [321, 98] width 6 height 5
radio input "true"
click at [320, 170] on input "True" at bounding box center [321, 167] width 6 height 5
radio input "true"
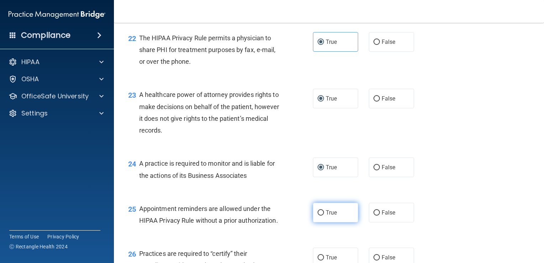
click at [318, 215] on input "True" at bounding box center [321, 212] width 6 height 5
radio input "true"
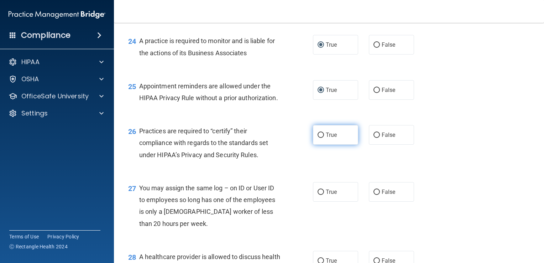
click at [318, 138] on input "True" at bounding box center [321, 134] width 6 height 5
radio input "true"
click at [320, 195] on input "True" at bounding box center [321, 191] width 6 height 5
radio input "true"
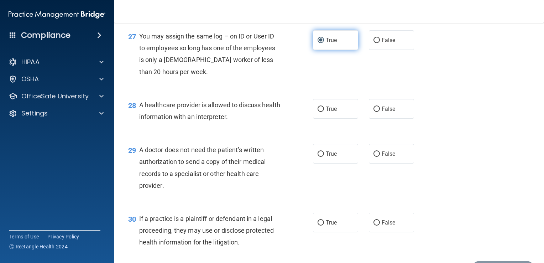
scroll to position [1635, 0]
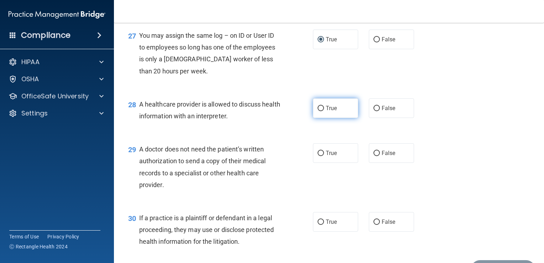
click at [319, 111] on input "True" at bounding box center [321, 108] width 6 height 5
radio input "true"
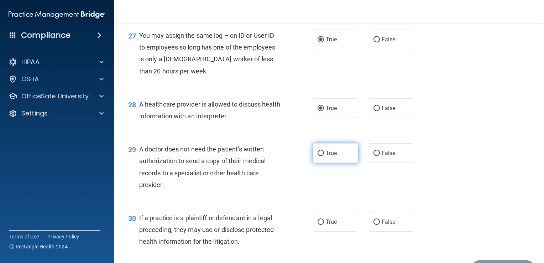
click at [321, 163] on label "True" at bounding box center [335, 153] width 45 height 20
click at [321, 156] on input "True" at bounding box center [321, 153] width 6 height 5
radio input "true"
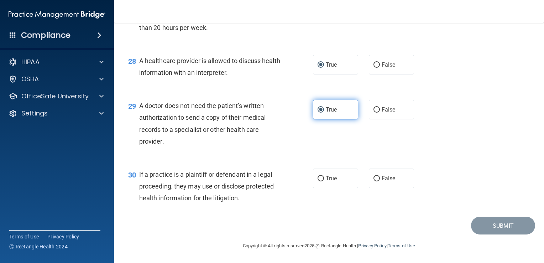
scroll to position [1713, 0]
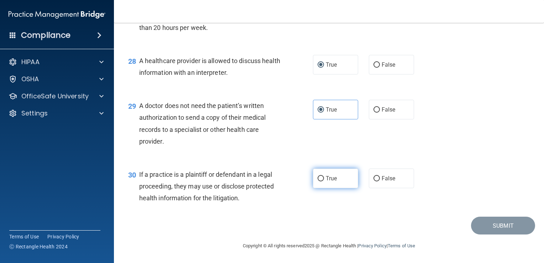
click at [321, 179] on input "True" at bounding box center [321, 178] width 6 height 5
radio input "true"
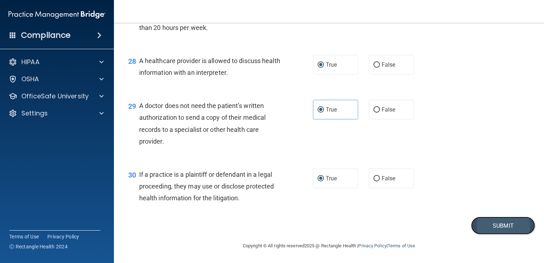
click at [485, 230] on button "Submit" at bounding box center [503, 225] width 64 height 18
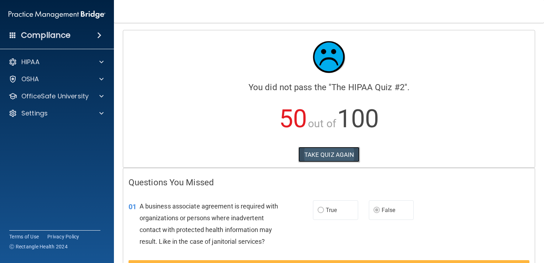
click at [323, 156] on button "TAKE QUIZ AGAIN" at bounding box center [329, 155] width 62 height 16
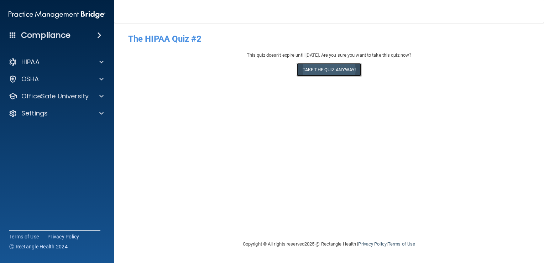
click at [308, 74] on button "Take the quiz anyway!" at bounding box center [329, 69] width 65 height 13
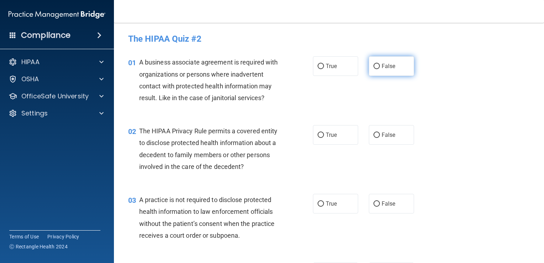
click at [373, 67] on input "False" at bounding box center [376, 66] width 6 height 5
radio input "true"
click at [318, 136] on input "True" at bounding box center [321, 134] width 6 height 5
radio input "true"
click at [374, 204] on input "False" at bounding box center [376, 203] width 6 height 5
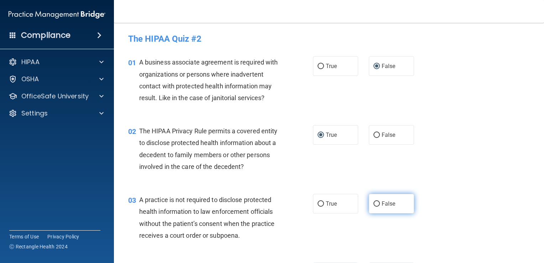
radio input "true"
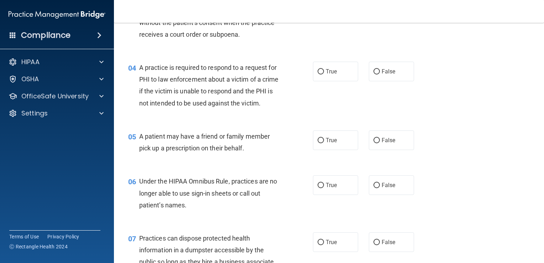
scroll to position [216, 0]
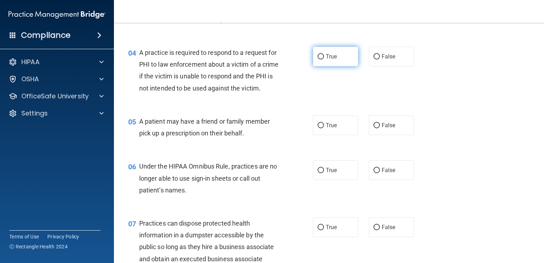
click at [318, 59] on input "True" at bounding box center [321, 56] width 6 height 5
radio input "true"
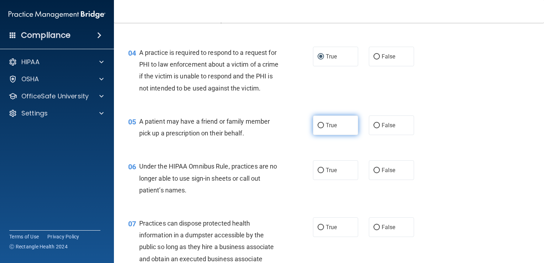
click at [319, 128] on input "True" at bounding box center [321, 125] width 6 height 5
radio input "true"
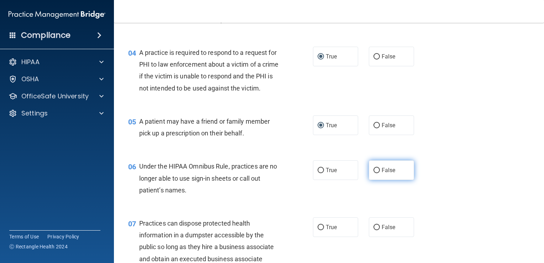
click at [387, 173] on span "False" at bounding box center [389, 170] width 14 height 7
click at [380, 173] on input "False" at bounding box center [376, 170] width 6 height 5
radio input "true"
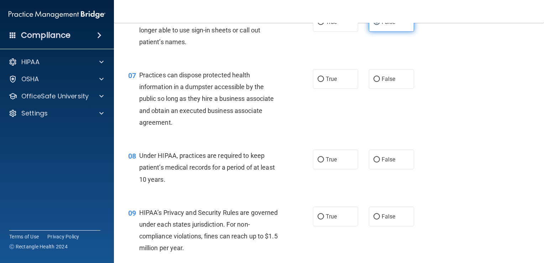
scroll to position [371, 0]
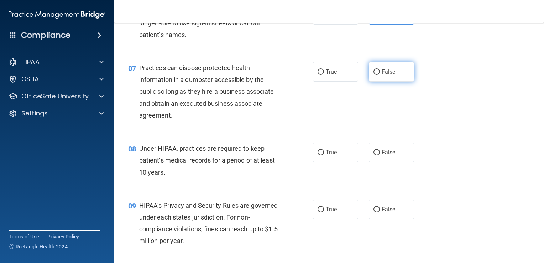
click at [375, 75] on input "False" at bounding box center [376, 71] width 6 height 5
radio input "true"
click at [373, 155] on input "False" at bounding box center [376, 152] width 6 height 5
radio input "true"
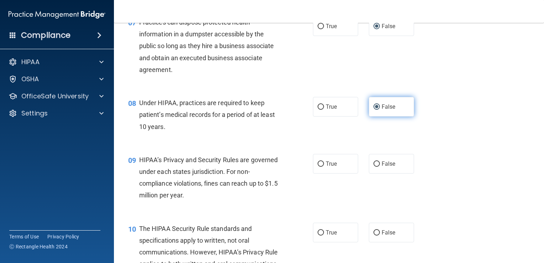
scroll to position [420, 0]
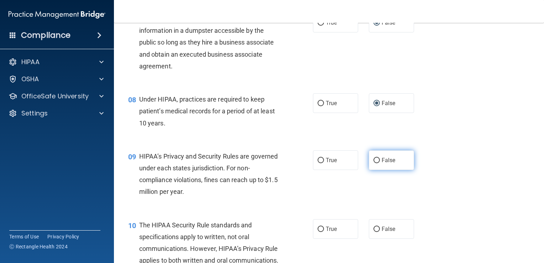
click at [374, 163] on input "False" at bounding box center [376, 160] width 6 height 5
radio input "true"
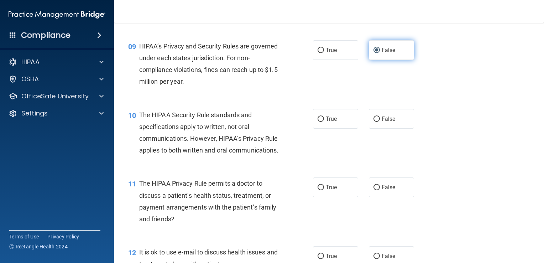
scroll to position [534, 0]
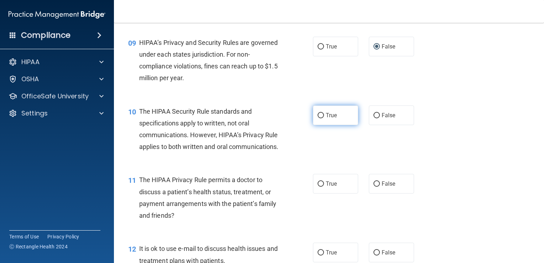
click at [318, 118] on input "True" at bounding box center [321, 115] width 6 height 5
radio input "true"
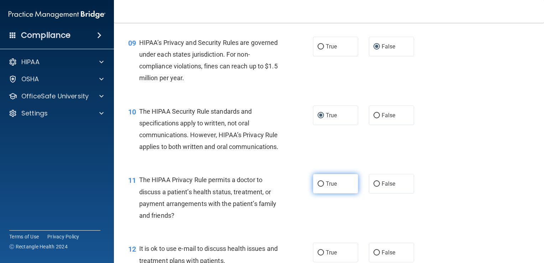
click at [318, 187] on input "True" at bounding box center [321, 183] width 6 height 5
radio input "true"
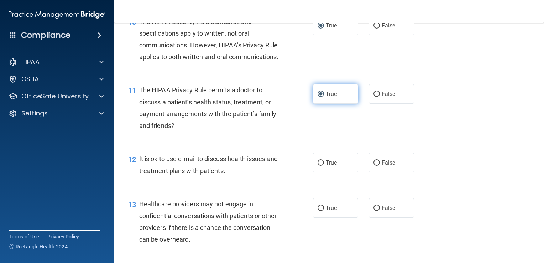
scroll to position [625, 0]
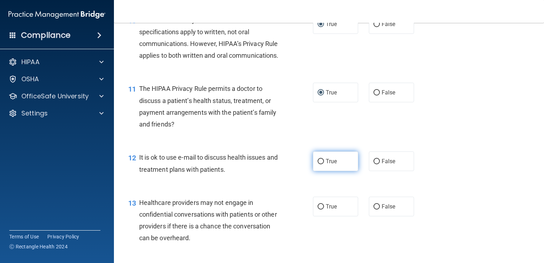
click at [318, 164] on input "True" at bounding box center [321, 161] width 6 height 5
radio input "true"
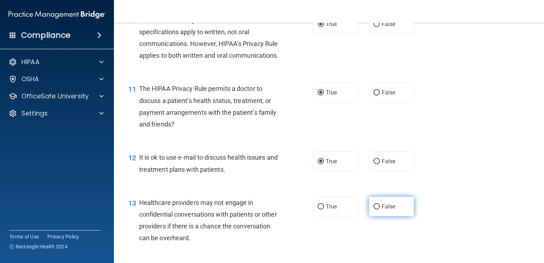
click at [376, 209] on input "False" at bounding box center [376, 206] width 6 height 5
radio input "true"
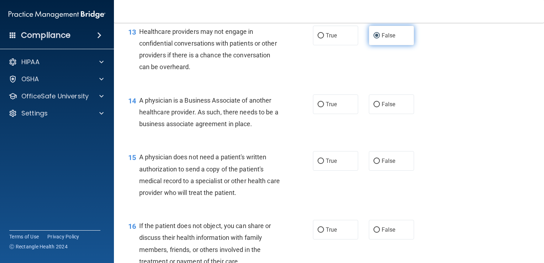
scroll to position [796, 0]
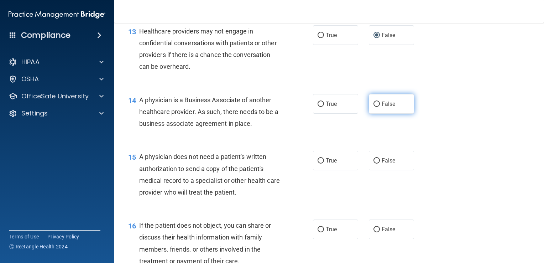
click at [376, 107] on input "False" at bounding box center [376, 103] width 6 height 5
radio input "true"
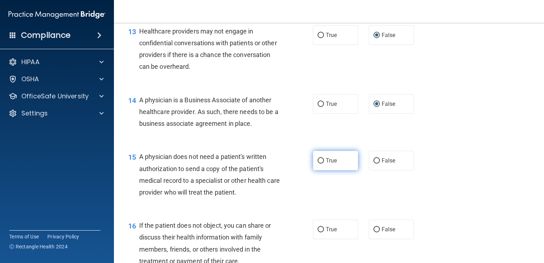
click at [319, 163] on input "True" at bounding box center [321, 160] width 6 height 5
radio input "true"
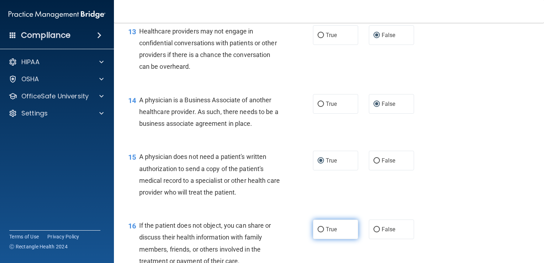
click at [320, 232] on input "True" at bounding box center [321, 229] width 6 height 5
radio input "true"
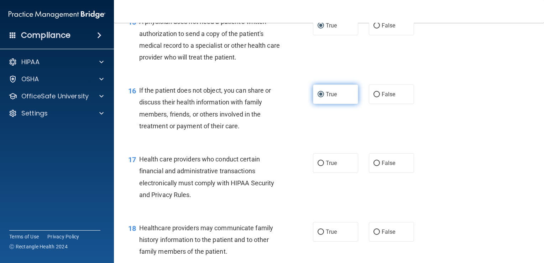
scroll to position [935, 0]
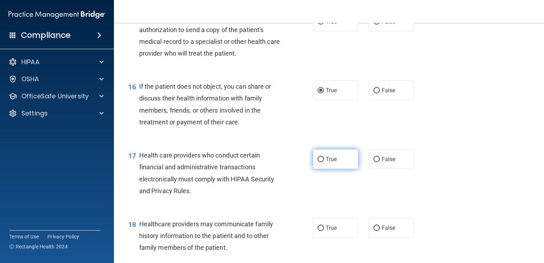
click at [320, 162] on input "True" at bounding box center [321, 159] width 6 height 5
radio input "true"
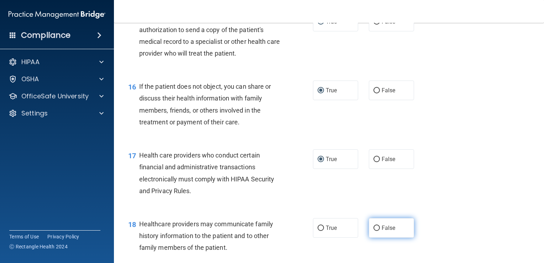
click at [373, 231] on input "False" at bounding box center [376, 227] width 6 height 5
radio input "true"
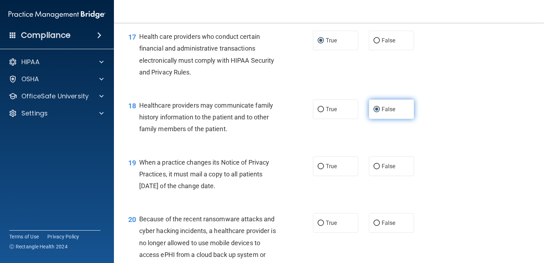
scroll to position [1056, 0]
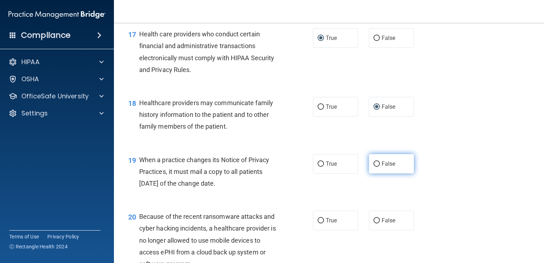
click at [373, 167] on input "False" at bounding box center [376, 163] width 6 height 5
radio input "true"
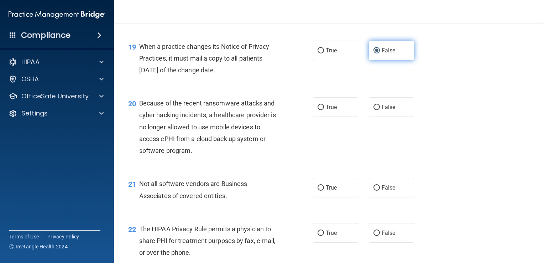
scroll to position [1170, 0]
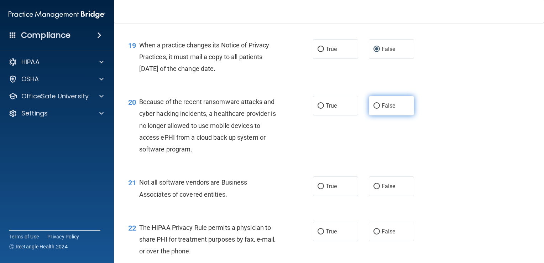
click at [373, 109] on input "False" at bounding box center [376, 105] width 6 height 5
radio input "true"
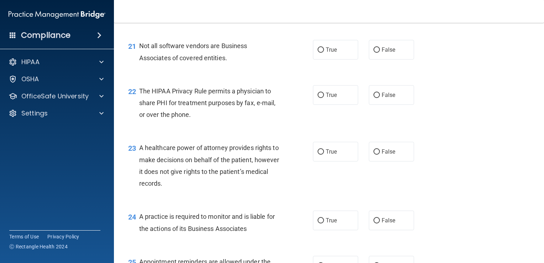
scroll to position [1307, 0]
click at [318, 52] on input "True" at bounding box center [321, 49] width 6 height 5
radio input "true"
click at [318, 98] on input "True" at bounding box center [321, 94] width 6 height 5
radio input "true"
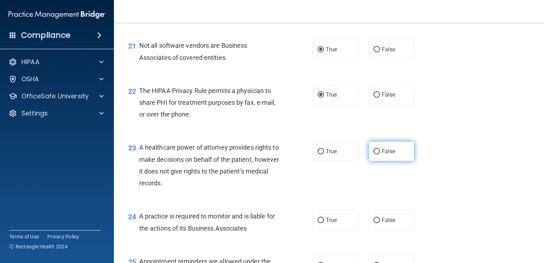
click at [376, 154] on input "False" at bounding box center [376, 151] width 6 height 5
radio input "true"
click at [374, 223] on input "False" at bounding box center [376, 220] width 6 height 5
radio input "true"
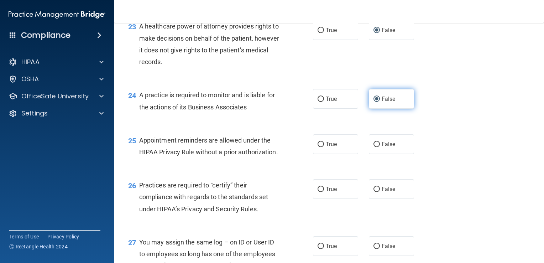
scroll to position [1443, 0]
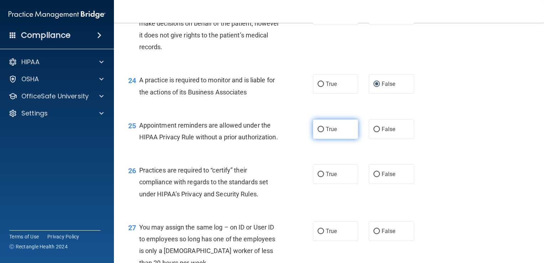
click at [318, 132] on input "True" at bounding box center [321, 129] width 6 height 5
radio input "true"
click at [375, 177] on input "False" at bounding box center [376, 174] width 6 height 5
radio input "true"
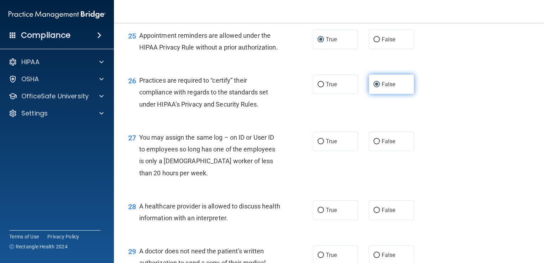
scroll to position [1535, 0]
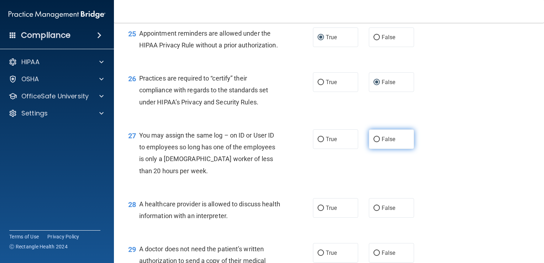
click at [376, 142] on input "False" at bounding box center [376, 139] width 6 height 5
radio input "true"
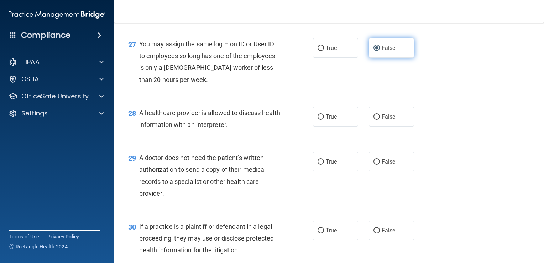
scroll to position [1627, 0]
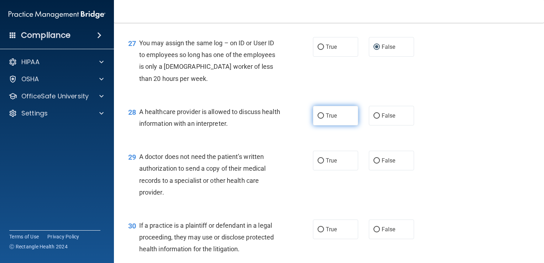
click at [318, 119] on input "True" at bounding box center [321, 115] width 6 height 5
radio input "true"
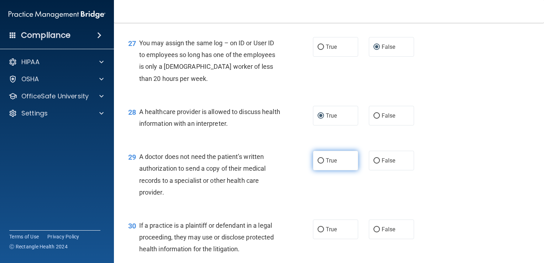
click at [318, 163] on input "True" at bounding box center [321, 160] width 6 height 5
radio input "true"
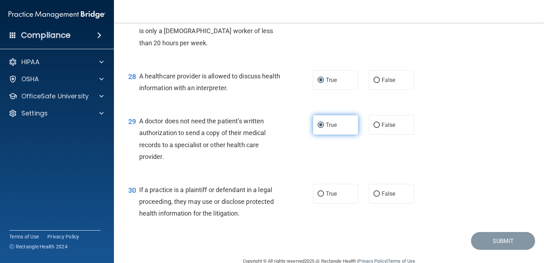
scroll to position [1713, 0]
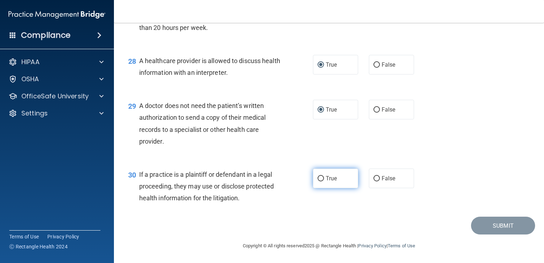
click at [318, 178] on input "True" at bounding box center [321, 178] width 6 height 5
radio input "true"
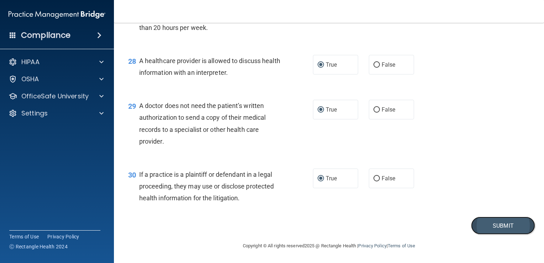
click at [483, 225] on button "Submit" at bounding box center [503, 225] width 64 height 18
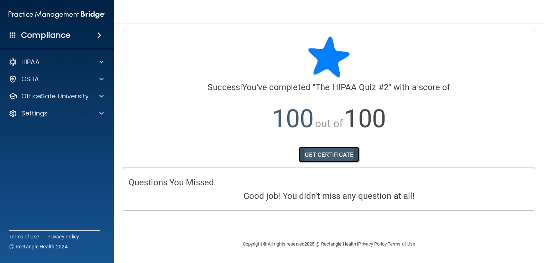
click at [330, 158] on link "GET CERTIFICATE" at bounding box center [329, 155] width 61 height 16
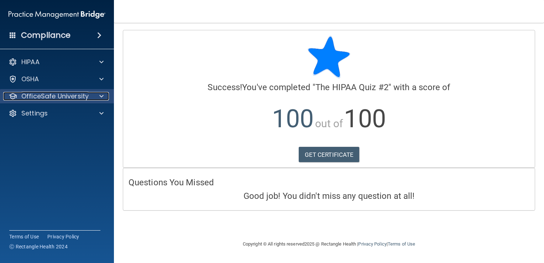
click at [64, 99] on p "OfficeSafe University" at bounding box center [54, 96] width 67 height 9
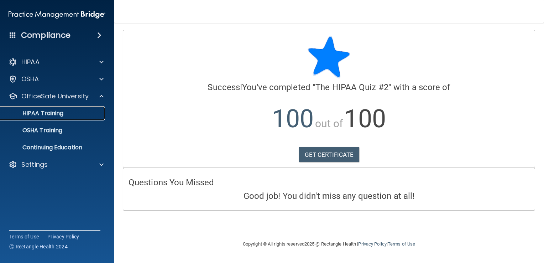
click at [64, 108] on link "HIPAA Training" at bounding box center [49, 113] width 112 height 14
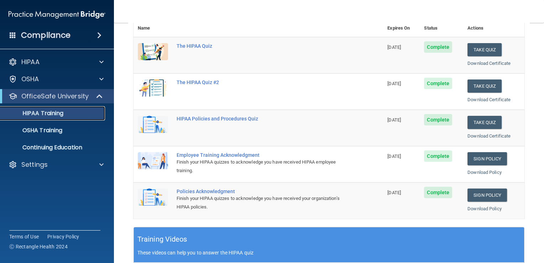
scroll to position [90, 0]
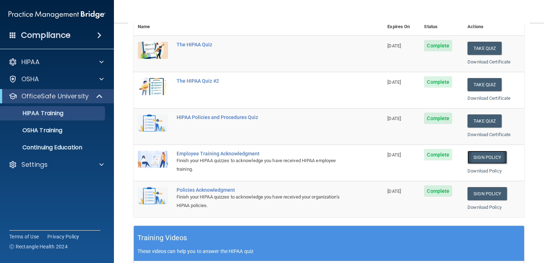
click at [481, 154] on link "Sign Policy" at bounding box center [487, 157] width 40 height 13
click at [476, 189] on link "Sign Policy" at bounding box center [487, 193] width 40 height 13
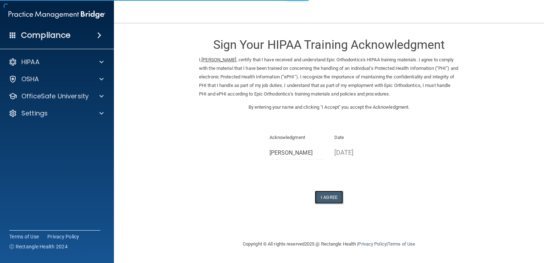
click at [331, 199] on button "I Agree" at bounding box center [329, 196] width 28 height 13
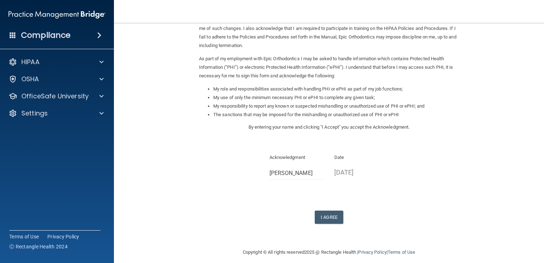
scroll to position [63, 0]
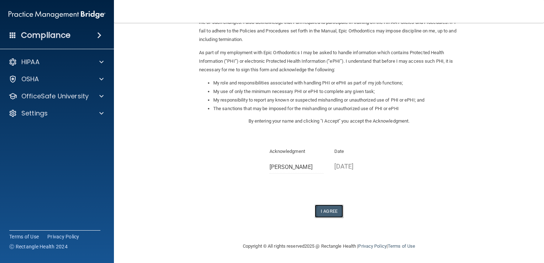
click at [331, 211] on button "I Agree" at bounding box center [329, 210] width 28 height 13
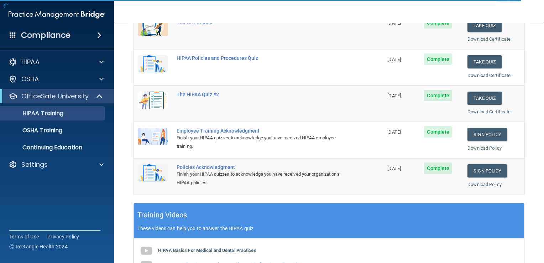
scroll to position [119, 0]
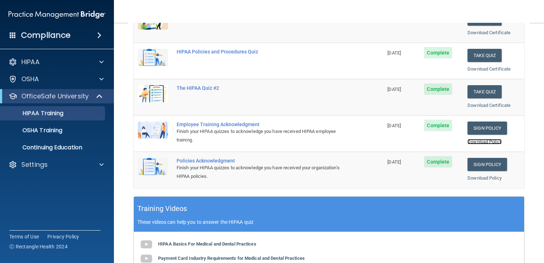
click at [480, 143] on link "Download Policy" at bounding box center [484, 141] width 34 height 5
click at [468, 175] on link "Download Policy" at bounding box center [484, 177] width 34 height 5
click at [34, 125] on link "OSHA Training" at bounding box center [49, 130] width 112 height 14
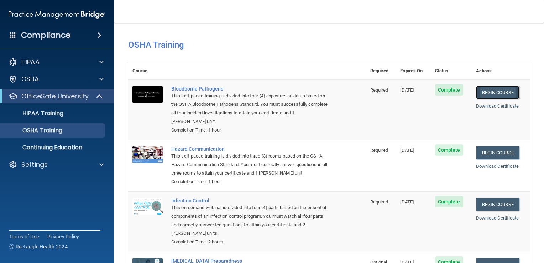
click at [490, 93] on link "Begin Course" at bounding box center [497, 92] width 43 height 13
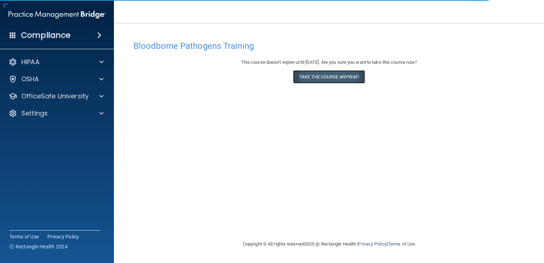
click at [339, 76] on button "Take the course anyway!" at bounding box center [329, 76] width 72 height 13
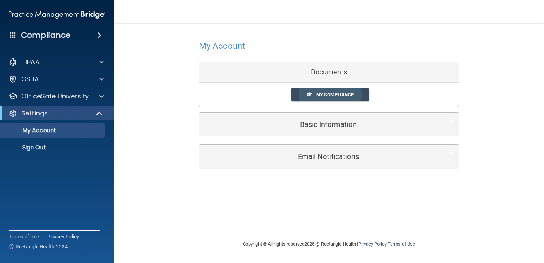
click at [314, 95] on link "My Compliance" at bounding box center [330, 94] width 78 height 13
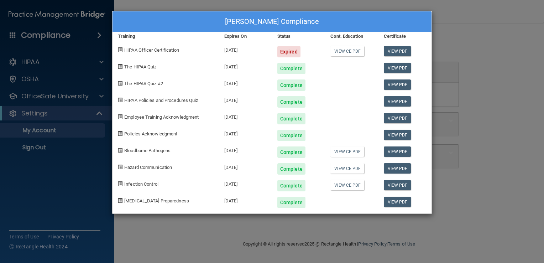
click at [62, 179] on div "Tabitha Helton's Compliance Training Expires On Status Cont. Education Certific…" at bounding box center [272, 131] width 544 height 263
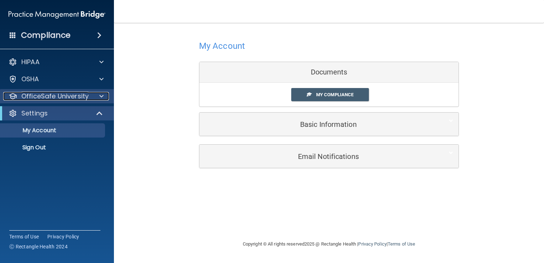
click at [88, 95] on div "OfficeSafe University" at bounding box center [47, 96] width 88 height 9
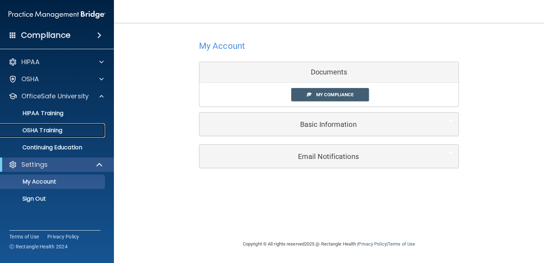
click at [52, 127] on p "OSHA Training" at bounding box center [34, 130] width 58 height 7
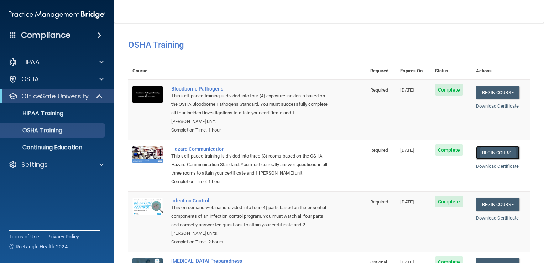
click at [482, 151] on link "Begin Course" at bounding box center [497, 152] width 43 height 13
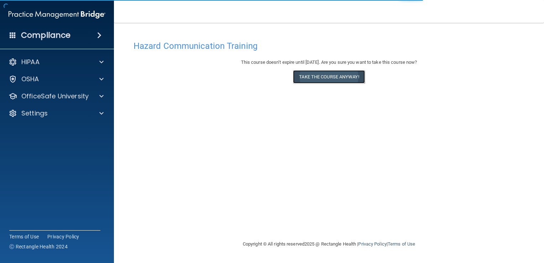
click at [336, 75] on button "Take the course anyway!" at bounding box center [329, 76] width 72 height 13
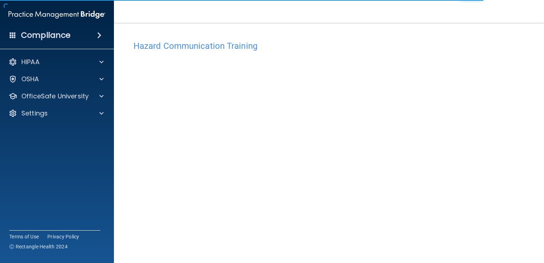
scroll to position [5, 0]
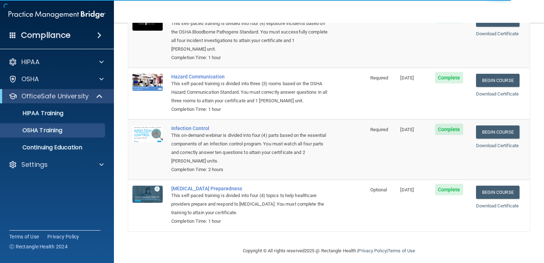
scroll to position [74, 0]
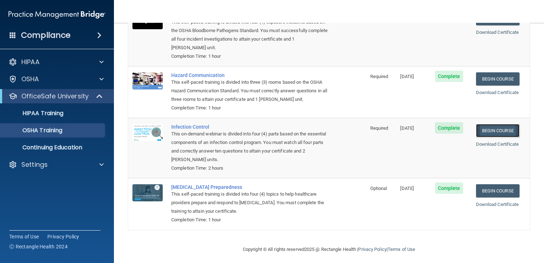
click at [508, 128] on link "Begin Course" at bounding box center [497, 130] width 43 height 13
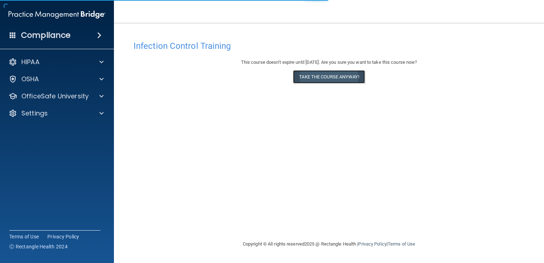
click at [324, 78] on button "Take the course anyway!" at bounding box center [329, 76] width 72 height 13
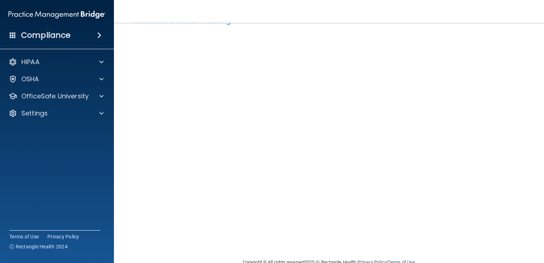
scroll to position [27, 0]
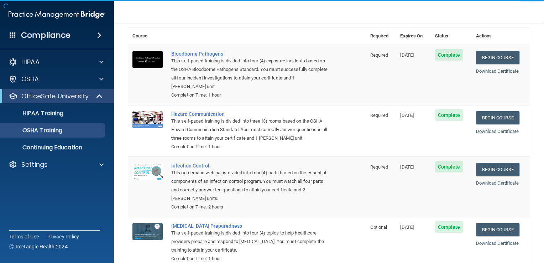
scroll to position [34, 0]
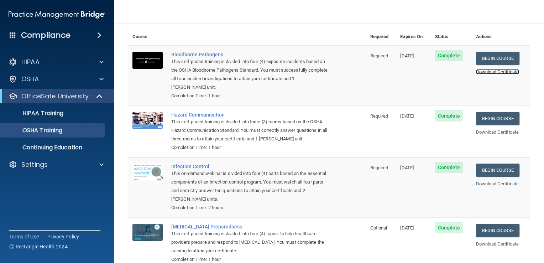
click at [490, 72] on link "Download Certificate" at bounding box center [497, 71] width 43 height 5
click at [478, 133] on link "Download Certificate" at bounding box center [497, 131] width 43 height 5
click at [486, 184] on link "Download Certificate" at bounding box center [497, 183] width 43 height 5
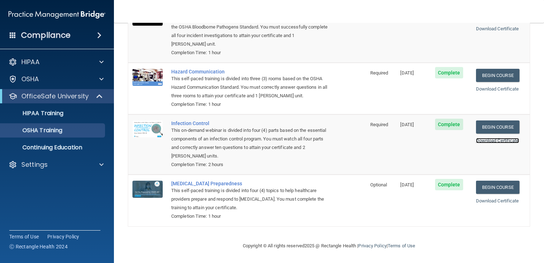
scroll to position [78, 0]
click at [487, 189] on link "Begin Course" at bounding box center [497, 186] width 43 height 13
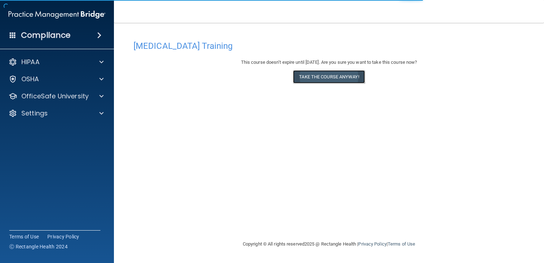
click at [342, 77] on button "Take the course anyway!" at bounding box center [329, 76] width 72 height 13
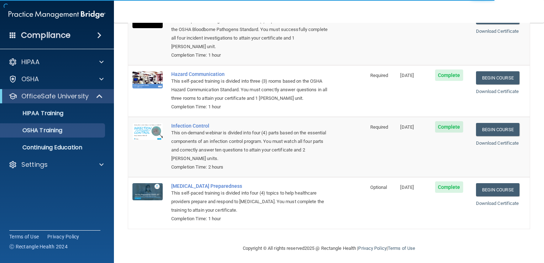
scroll to position [78, 0]
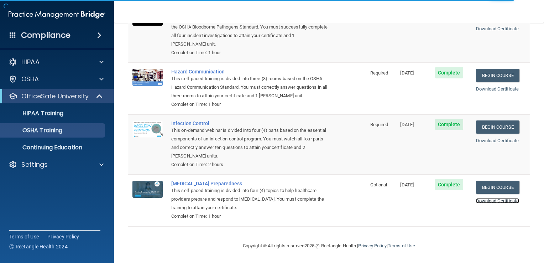
click at [482, 199] on link "Download Certificate" at bounding box center [497, 200] width 43 height 5
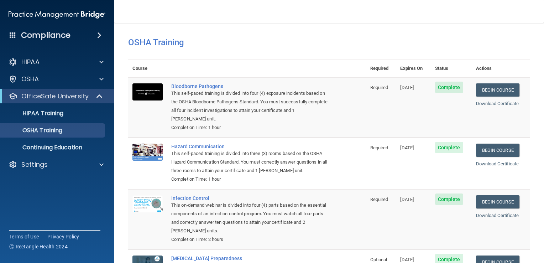
scroll to position [0, 0]
